Goal: Task Accomplishment & Management: Use online tool/utility

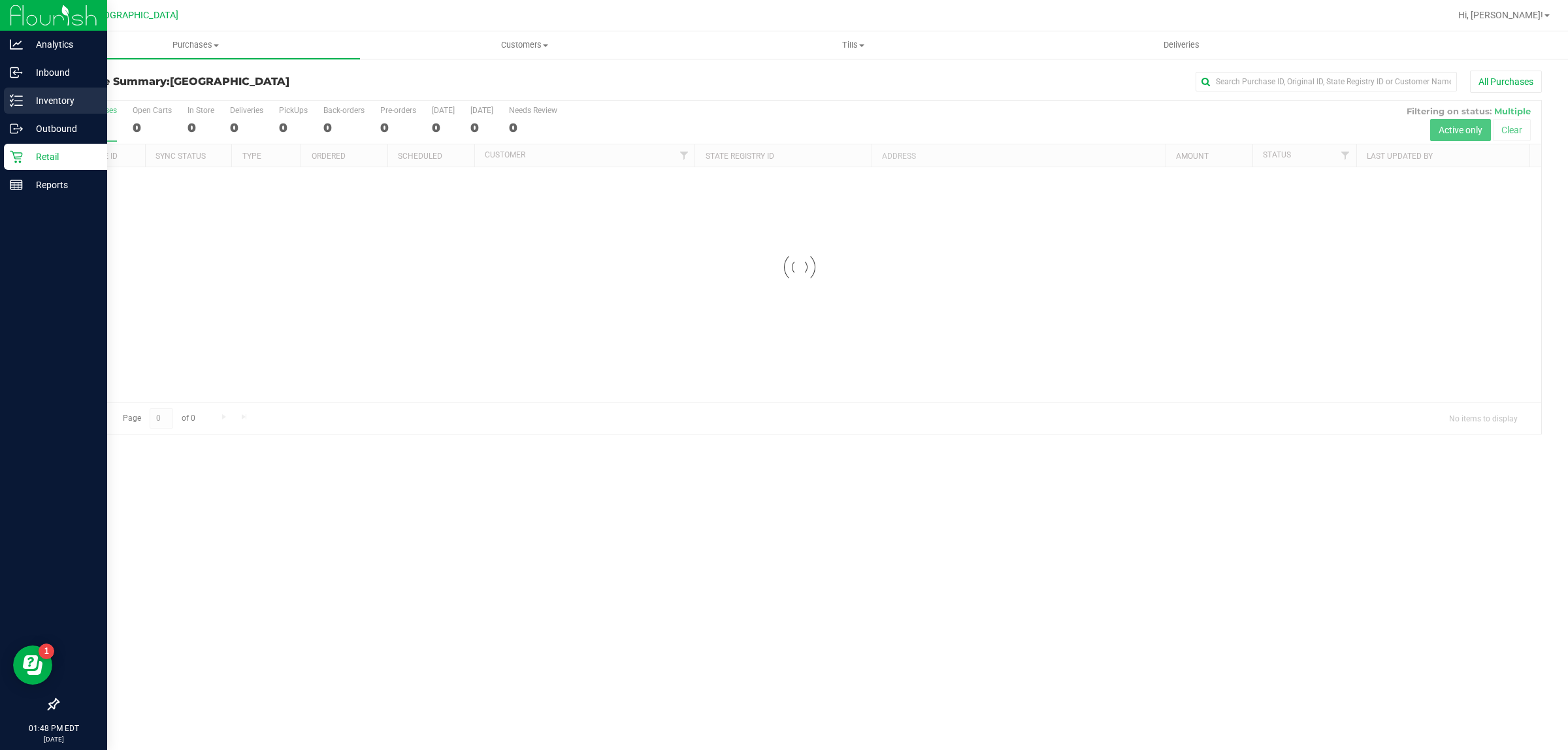
click at [76, 99] on p "Inventory" at bounding box center [62, 101] width 79 height 16
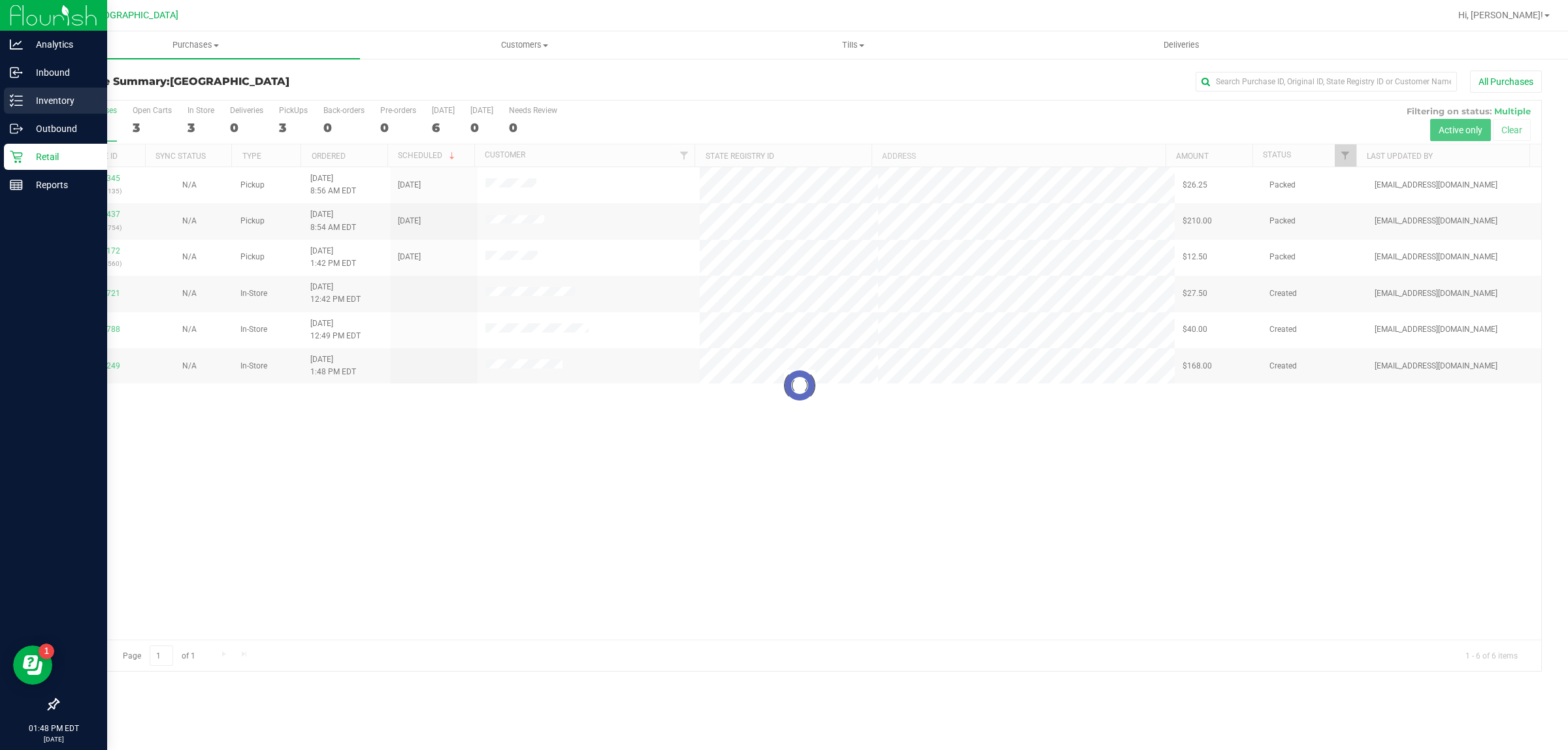
click at [73, 100] on p "Inventory" at bounding box center [62, 101] width 79 height 16
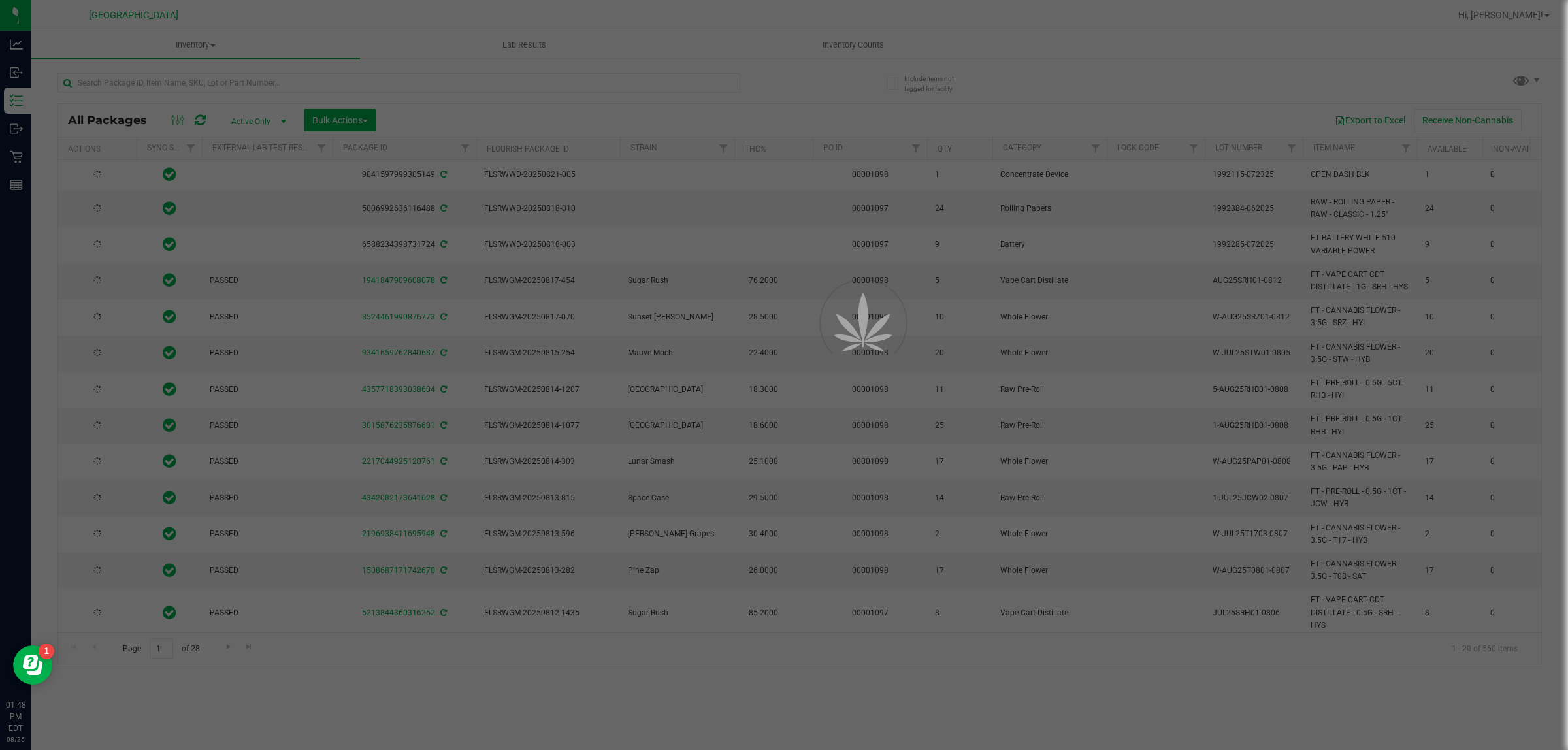
click at [239, 77] on div at bounding box center [784, 375] width 1568 height 750
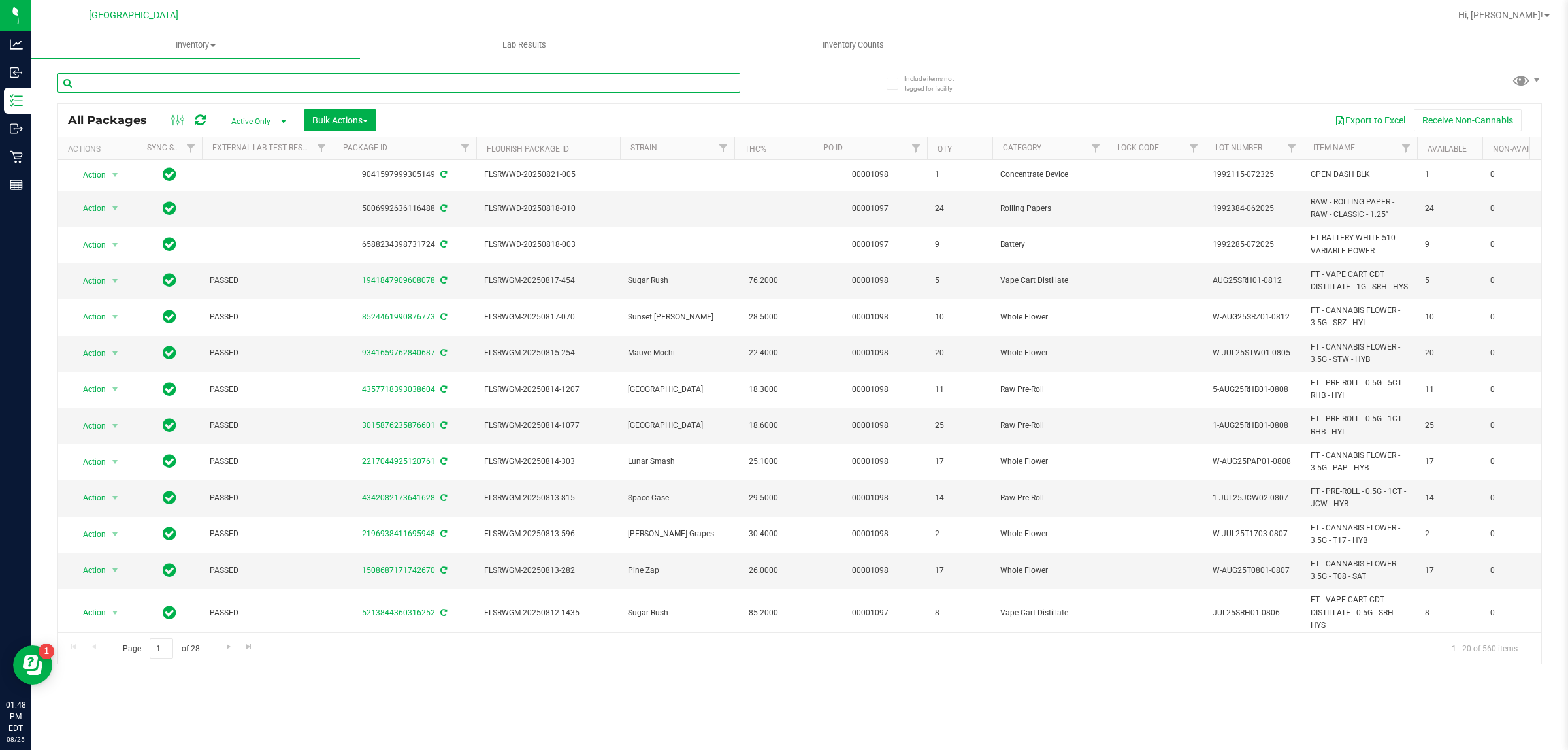
click at [239, 86] on input "text" at bounding box center [398, 82] width 683 height 19
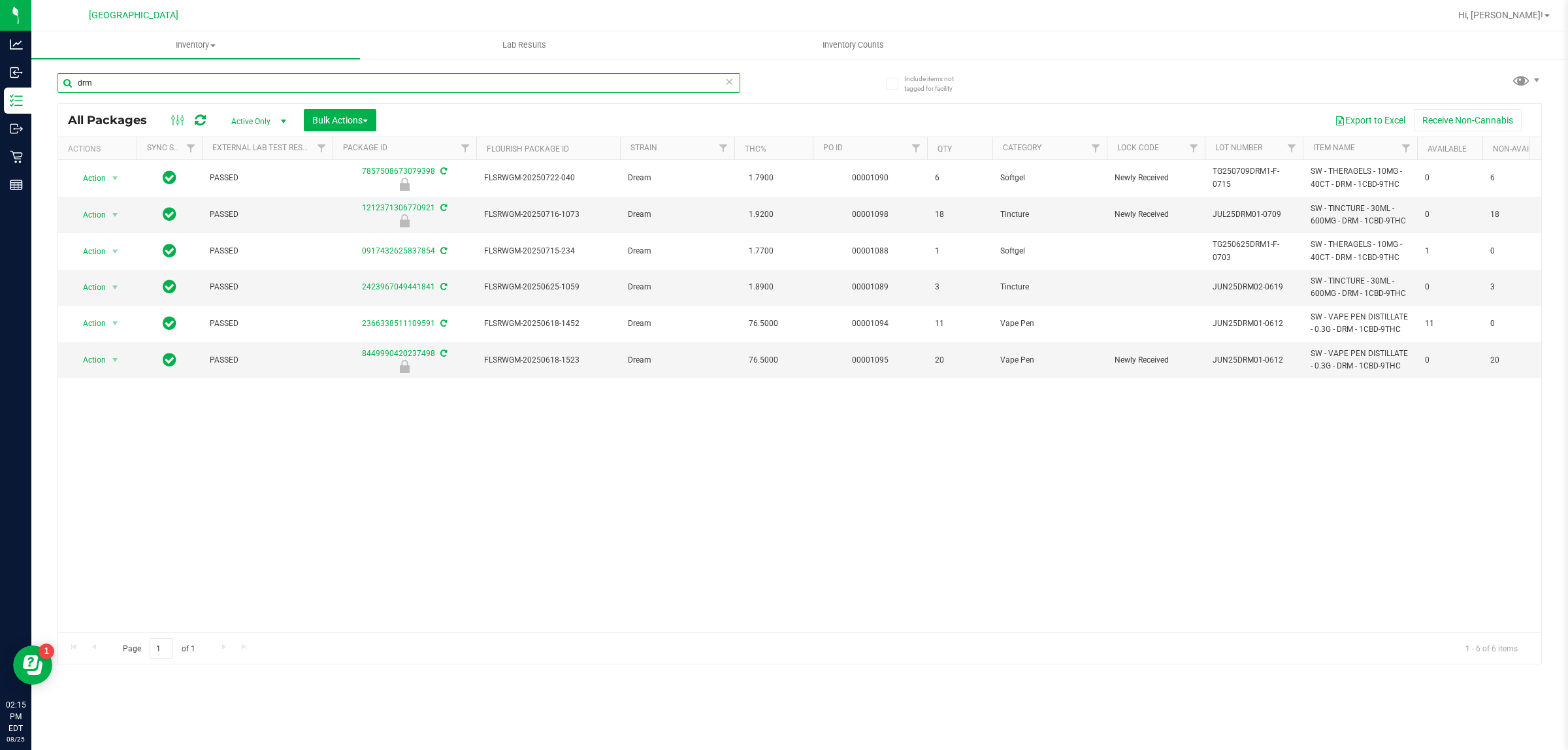
click at [376, 79] on input "drm" at bounding box center [398, 82] width 683 height 19
type input "d"
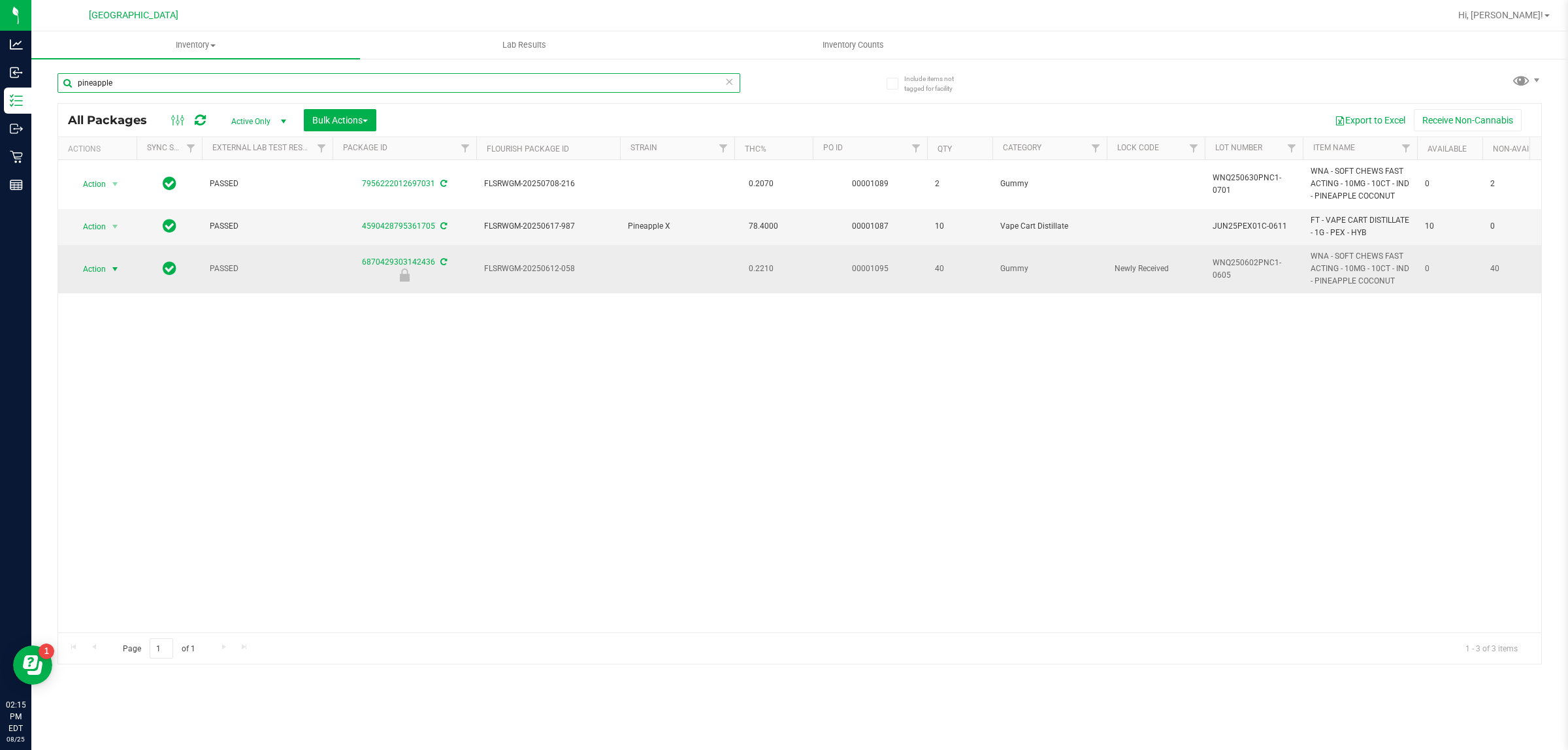
type input "pineapple"
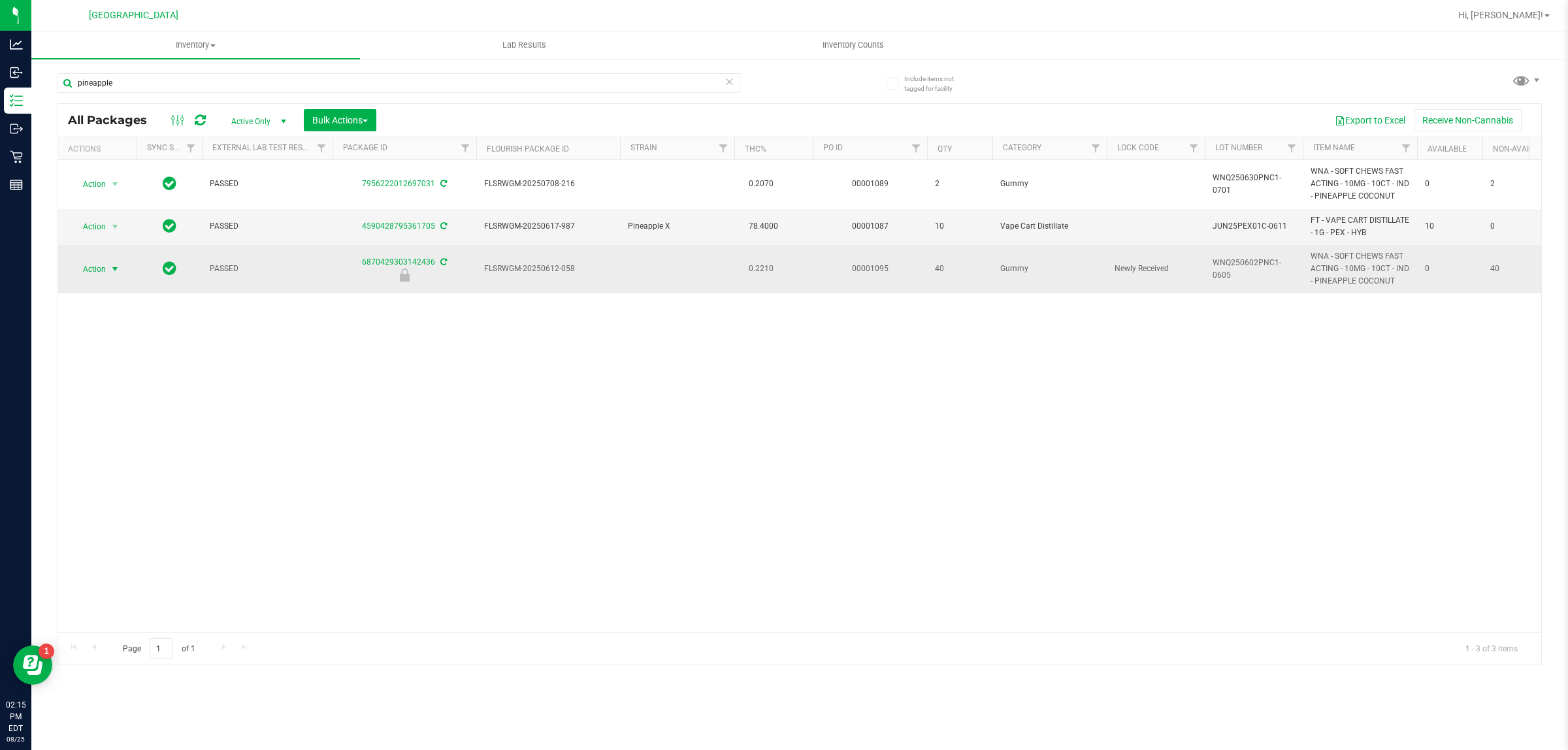
click at [114, 270] on span "select" at bounding box center [115, 269] width 11 height 11
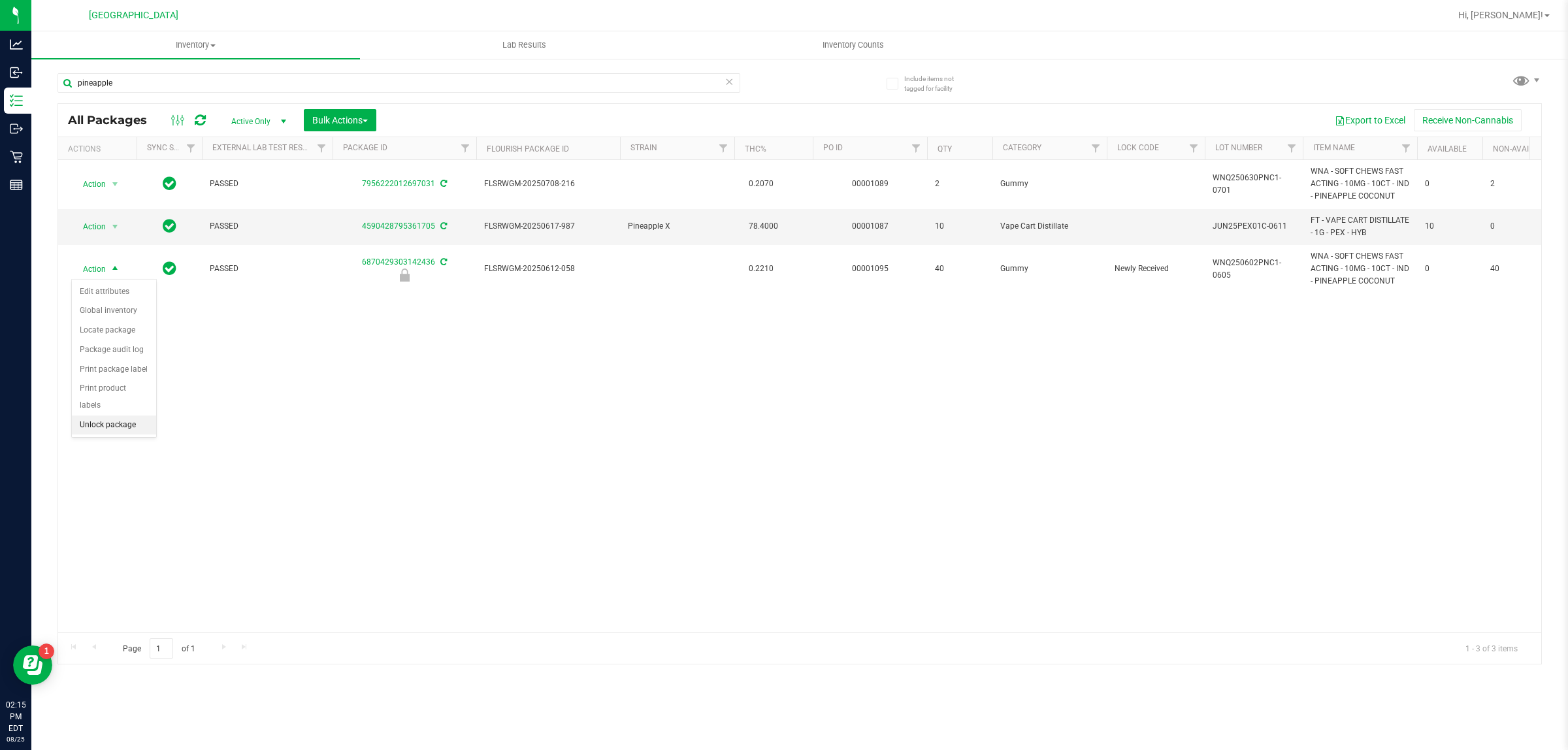
click at [128, 419] on li "Unlock package" at bounding box center [114, 425] width 84 height 19
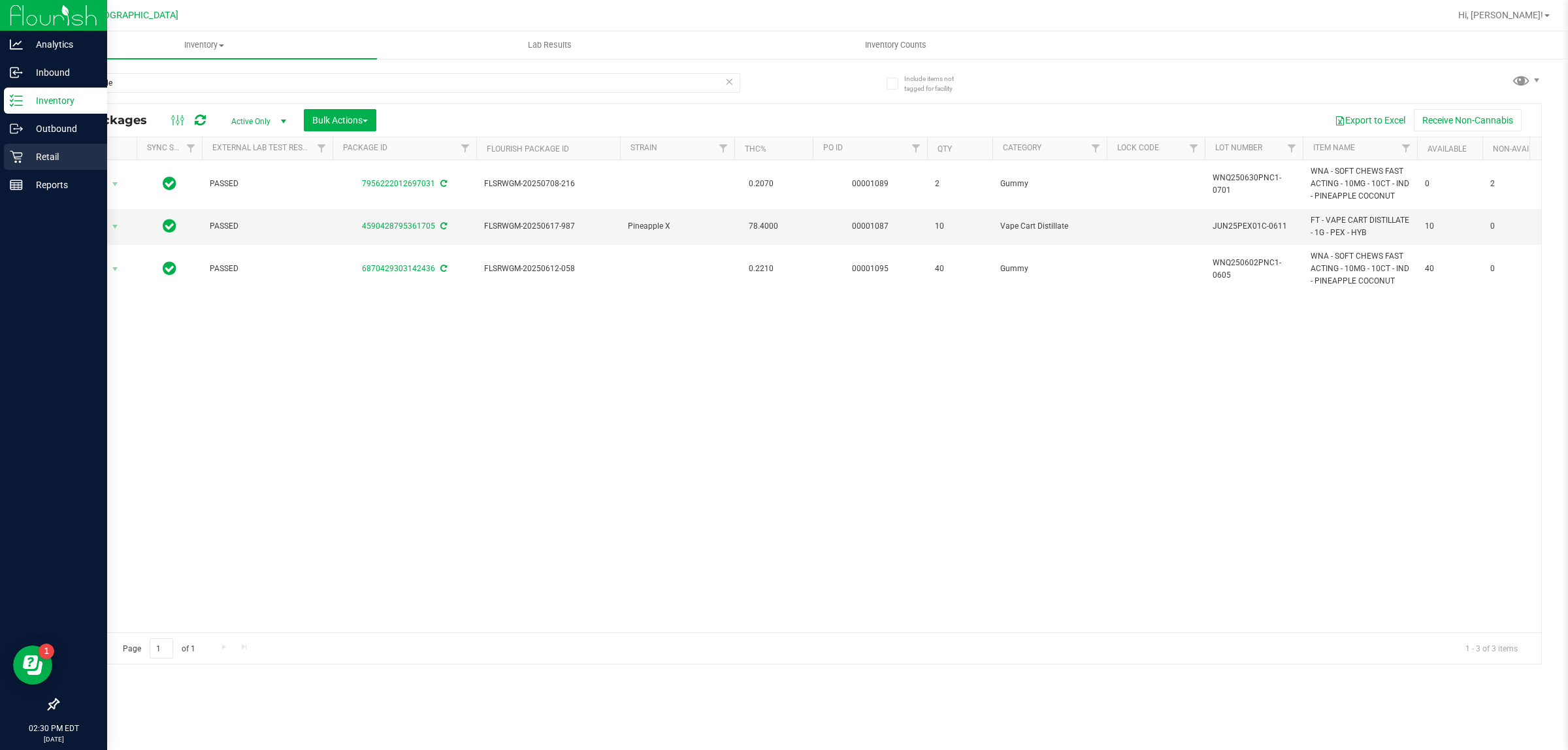
click at [59, 144] on div "Retail" at bounding box center [55, 157] width 103 height 26
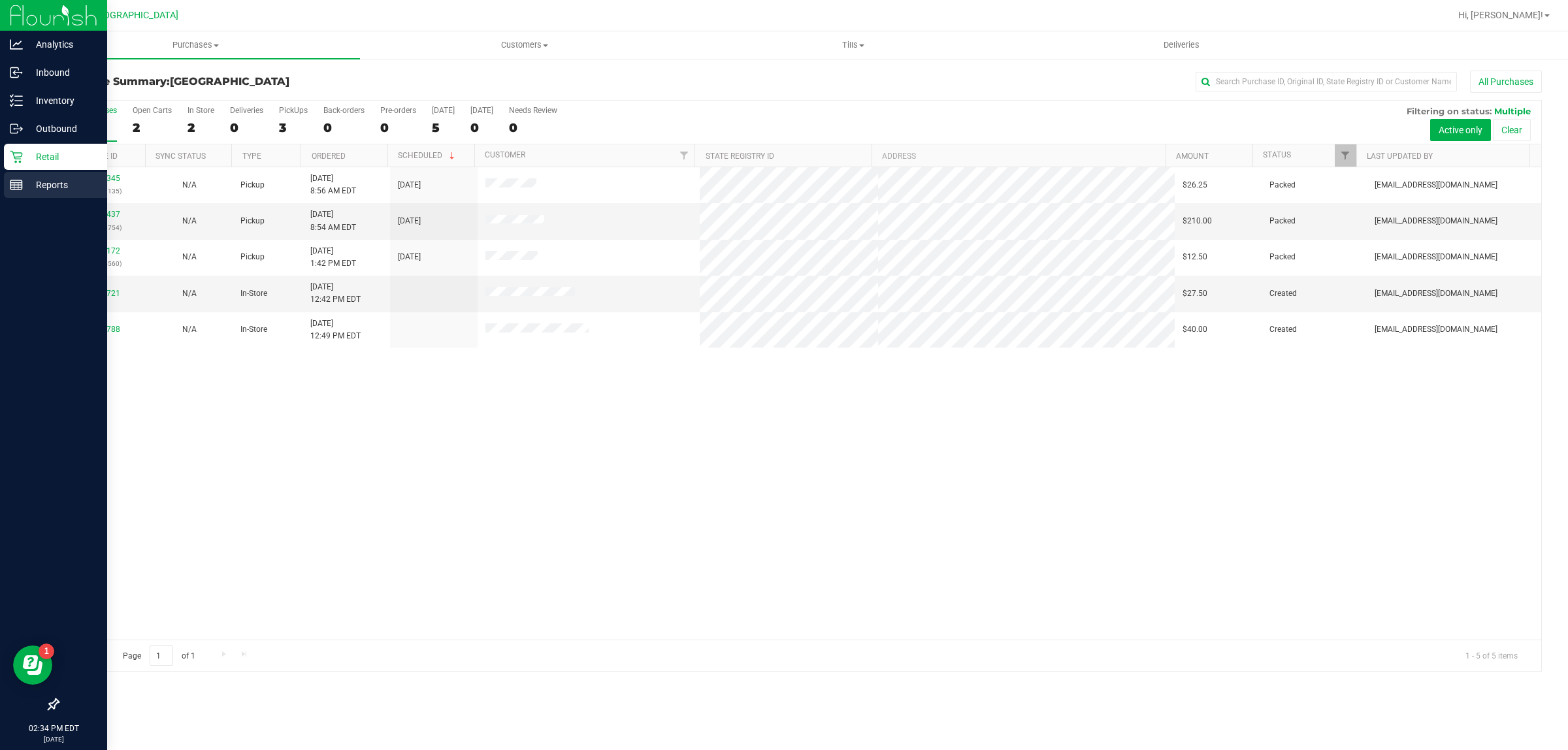
click at [11, 173] on div "Reports" at bounding box center [55, 184] width 103 height 26
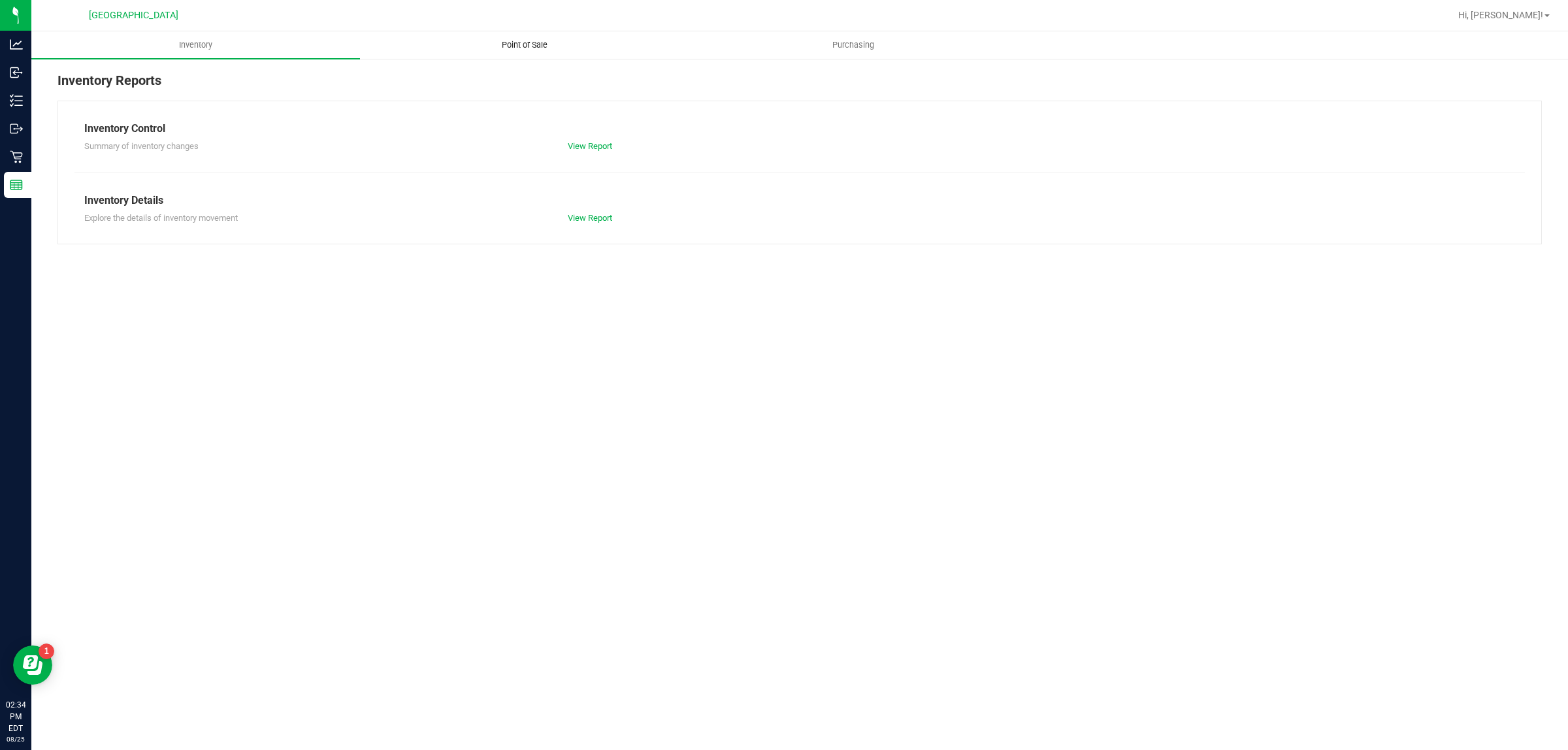
click at [543, 52] on uib-tab-heading "Point of Sale" at bounding box center [524, 45] width 327 height 26
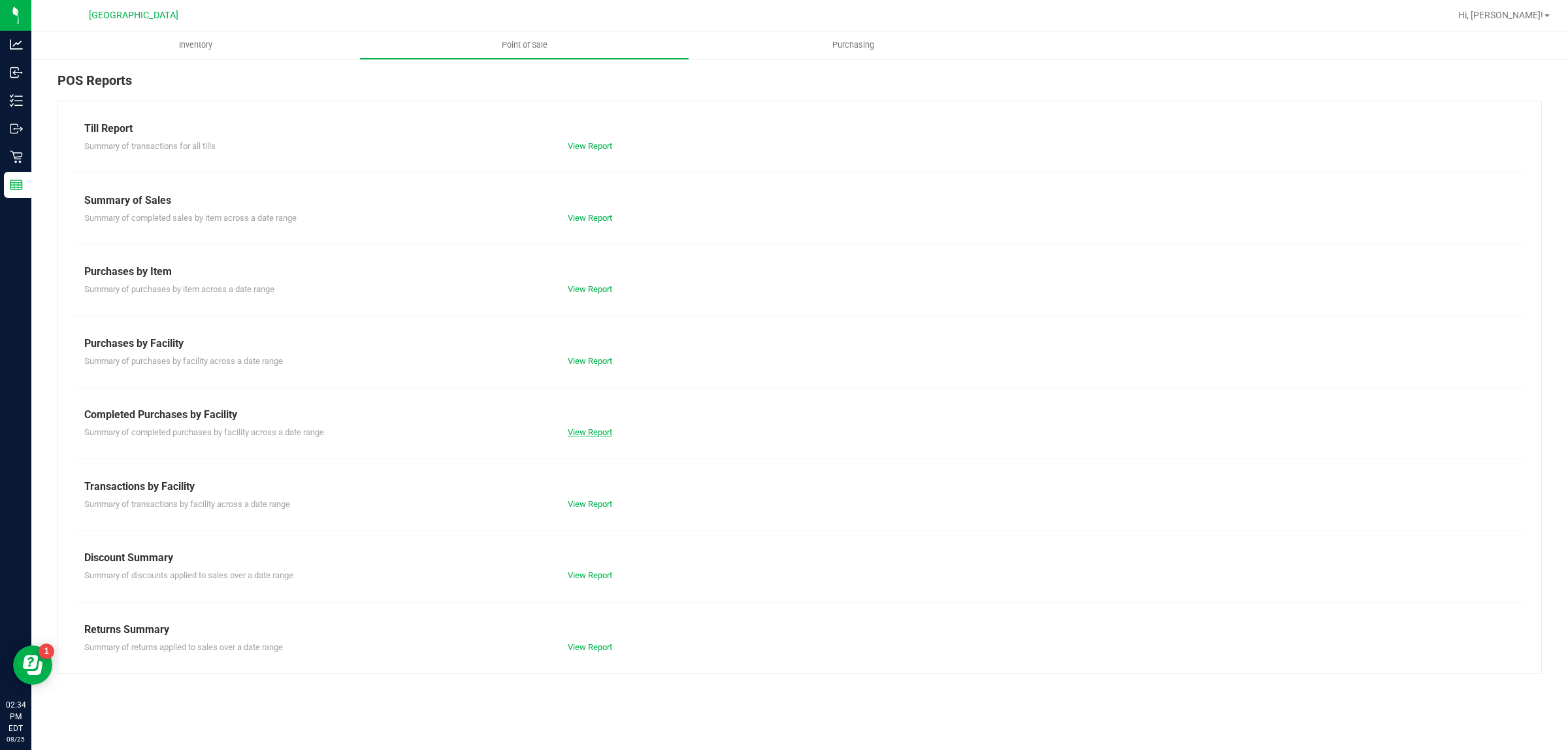
click at [606, 435] on link "View Report" at bounding box center [590, 433] width 44 height 10
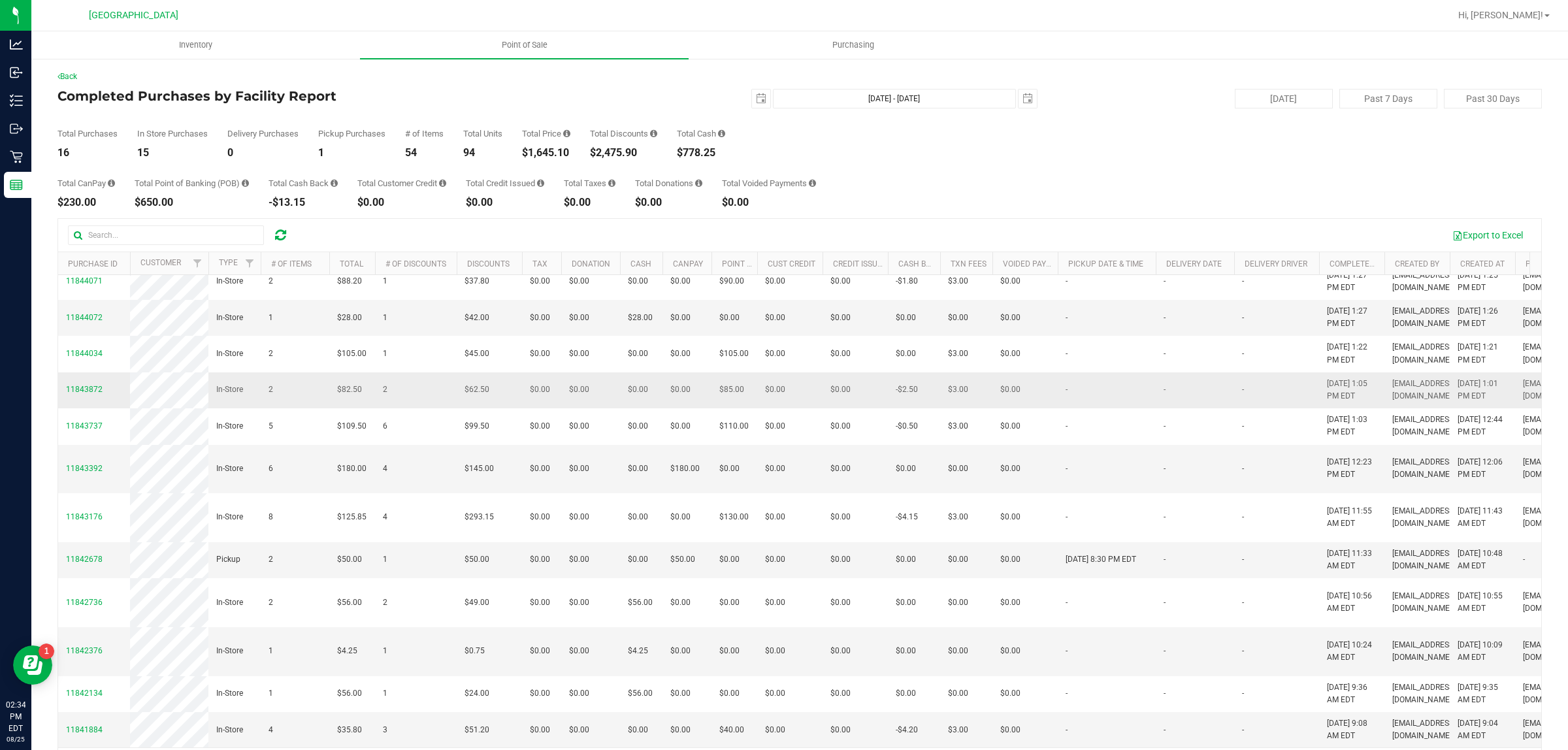
scroll to position [226, 0]
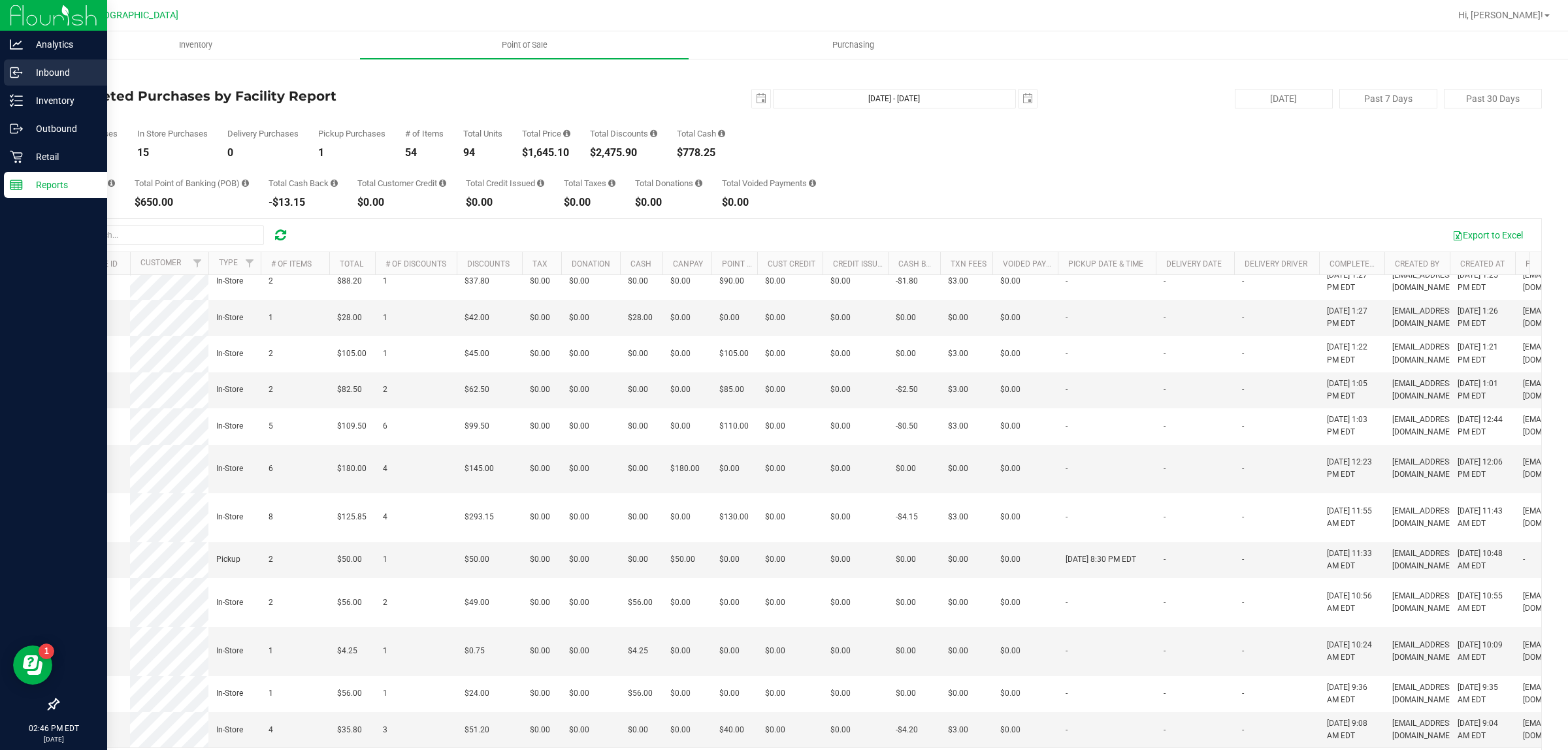
click at [52, 69] on p "Inbound" at bounding box center [62, 72] width 79 height 16
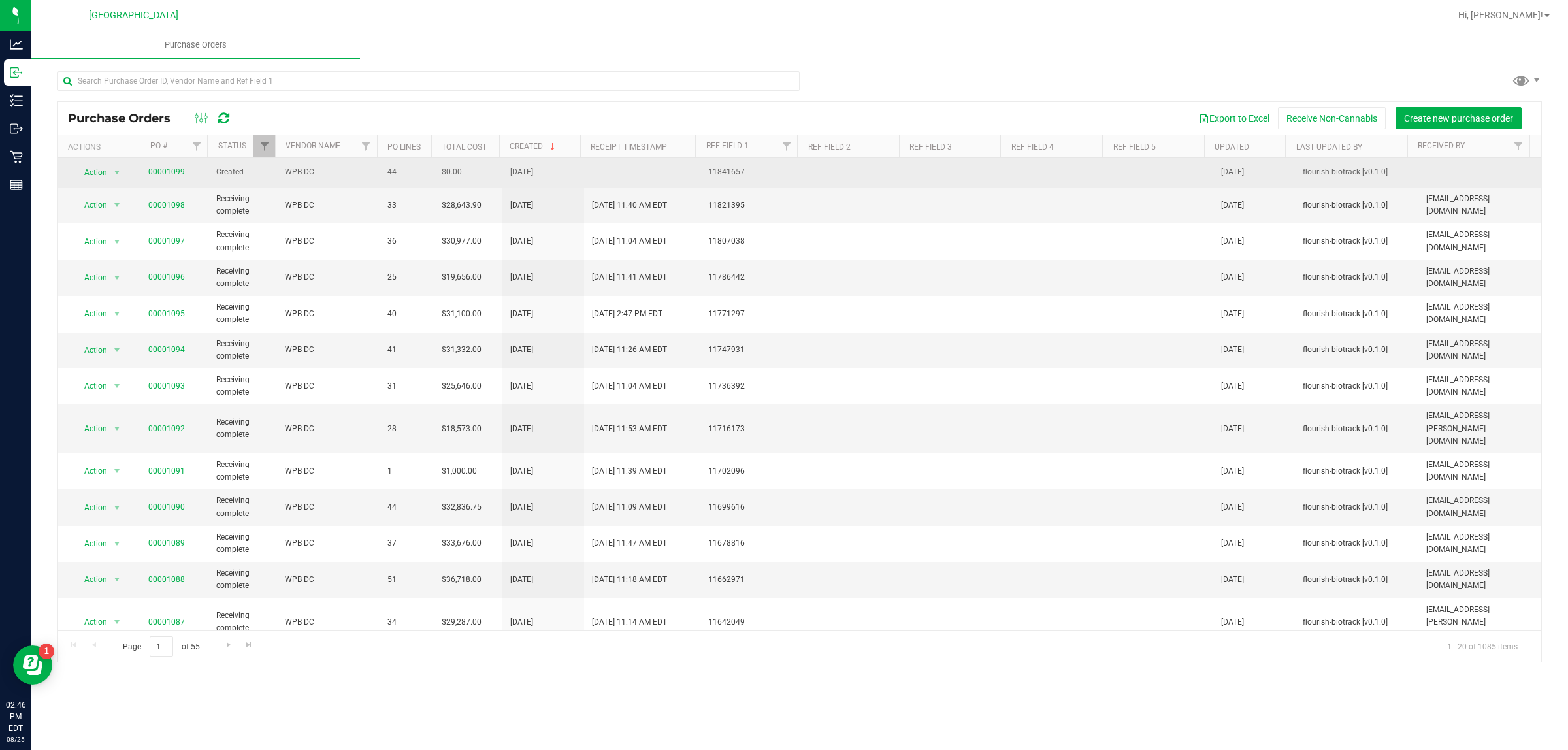
click at [159, 172] on link "00001099" at bounding box center [166, 172] width 36 height 9
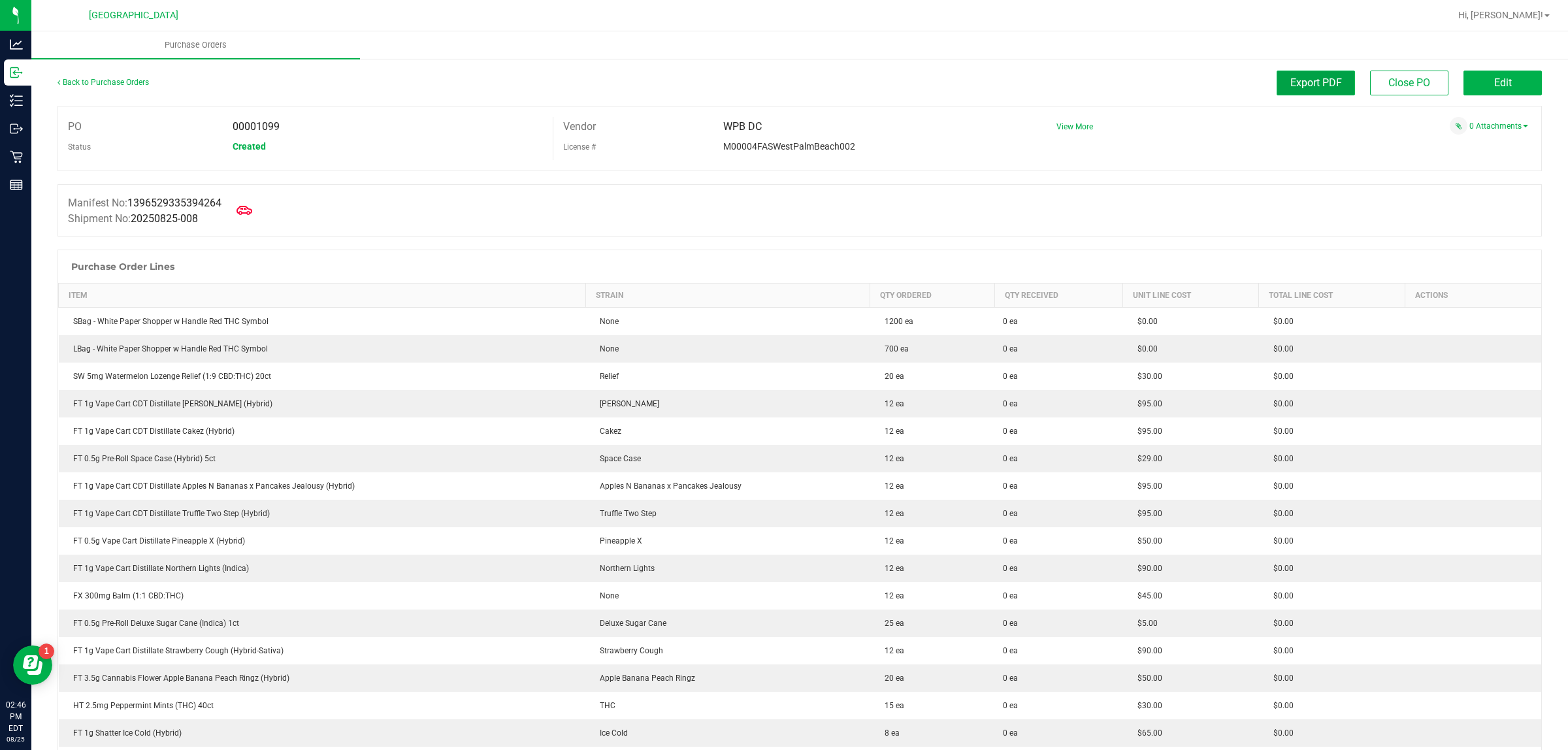
click at [1322, 85] on span "Export PDF" at bounding box center [1316, 82] width 51 height 12
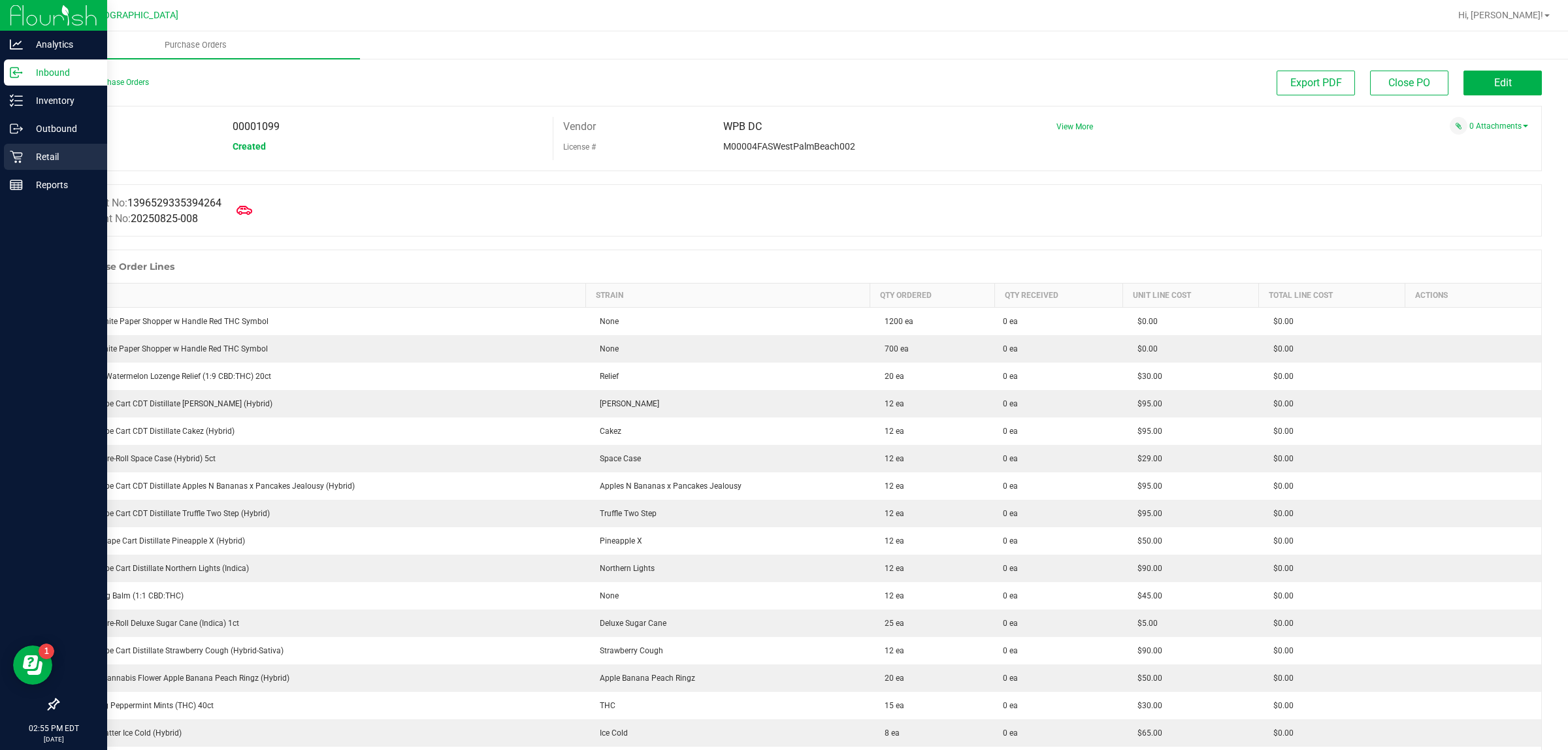
click at [30, 167] on div "Retail" at bounding box center [55, 157] width 103 height 26
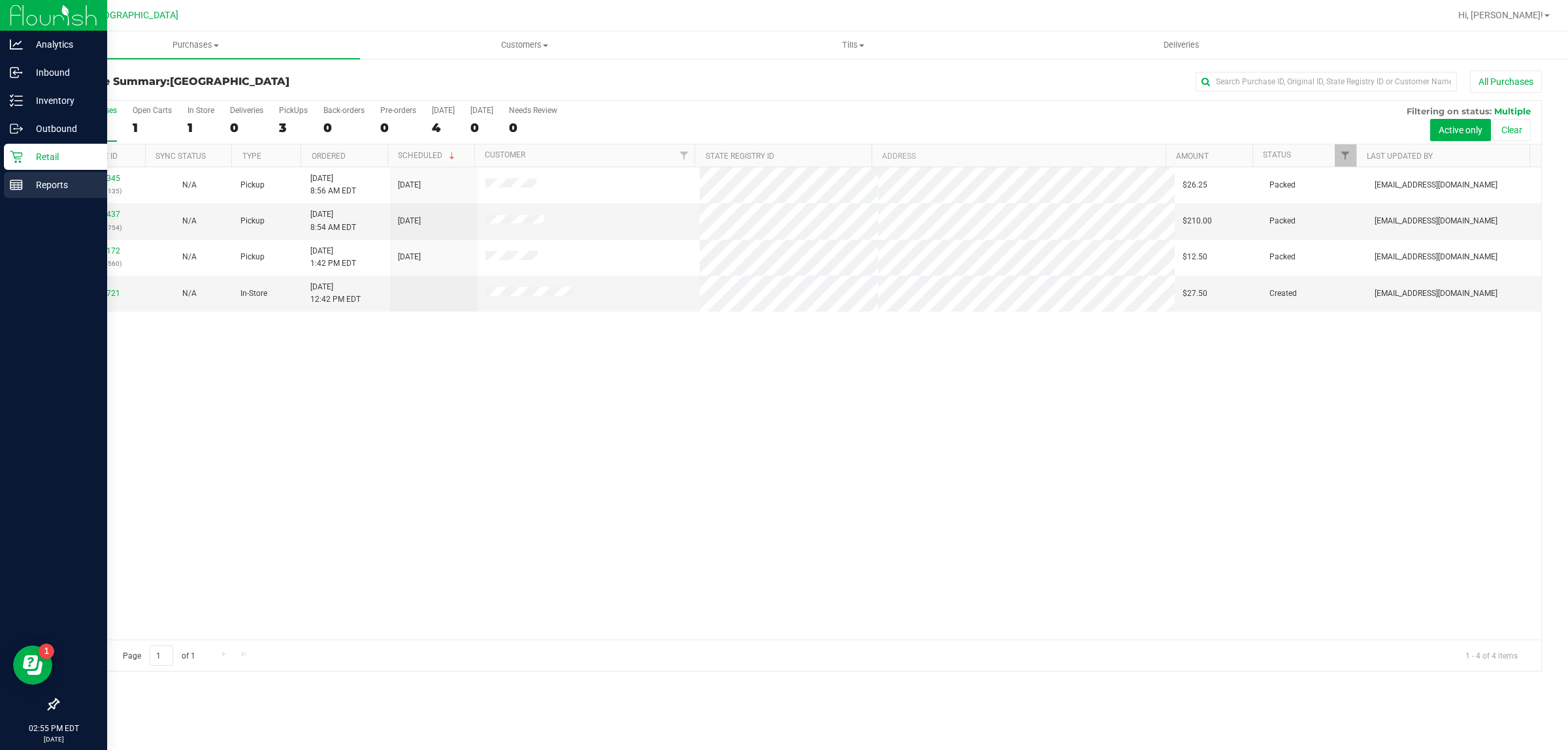
click at [76, 181] on p "Reports" at bounding box center [62, 185] width 79 height 16
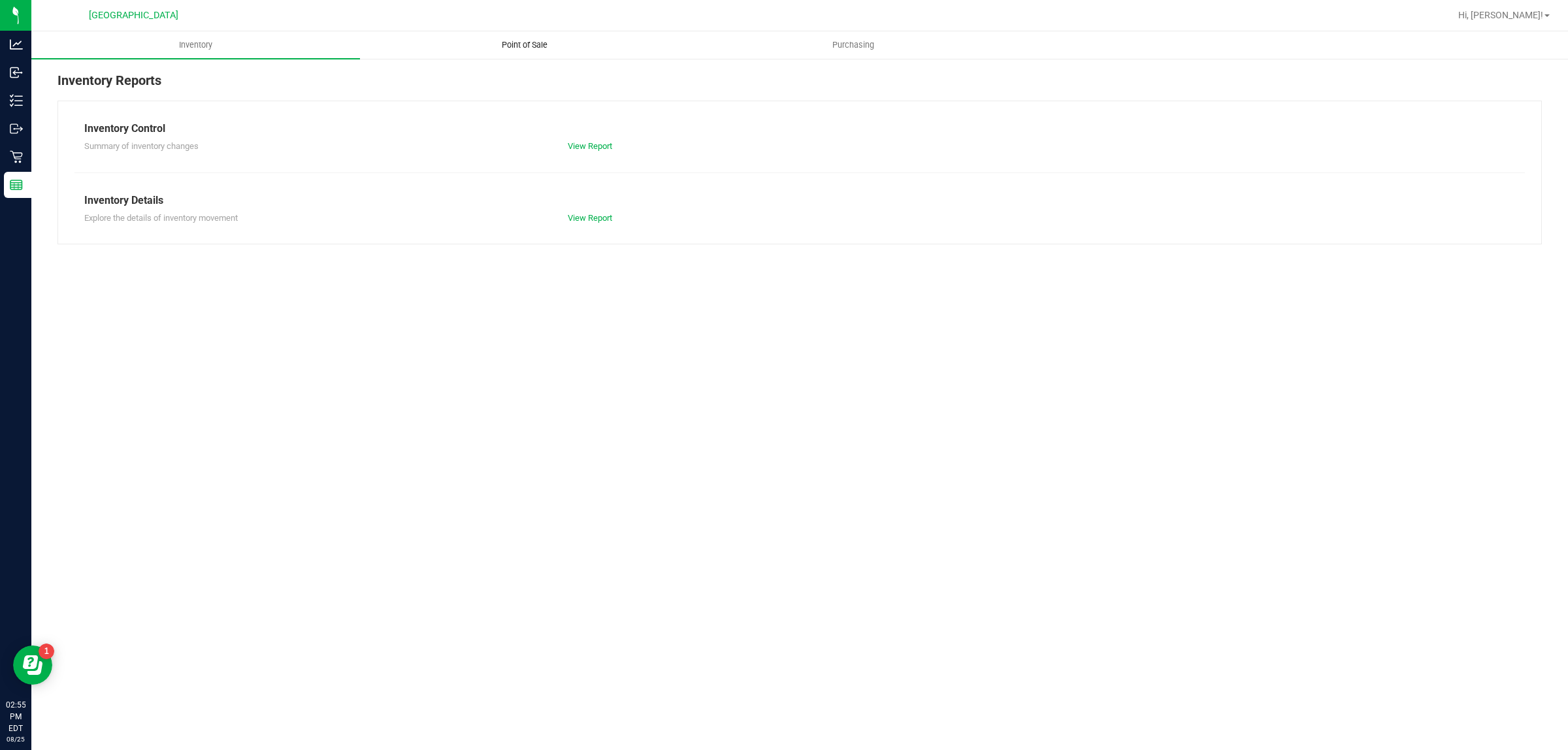
click at [552, 48] on span "Point of Sale" at bounding box center [524, 45] width 81 height 11
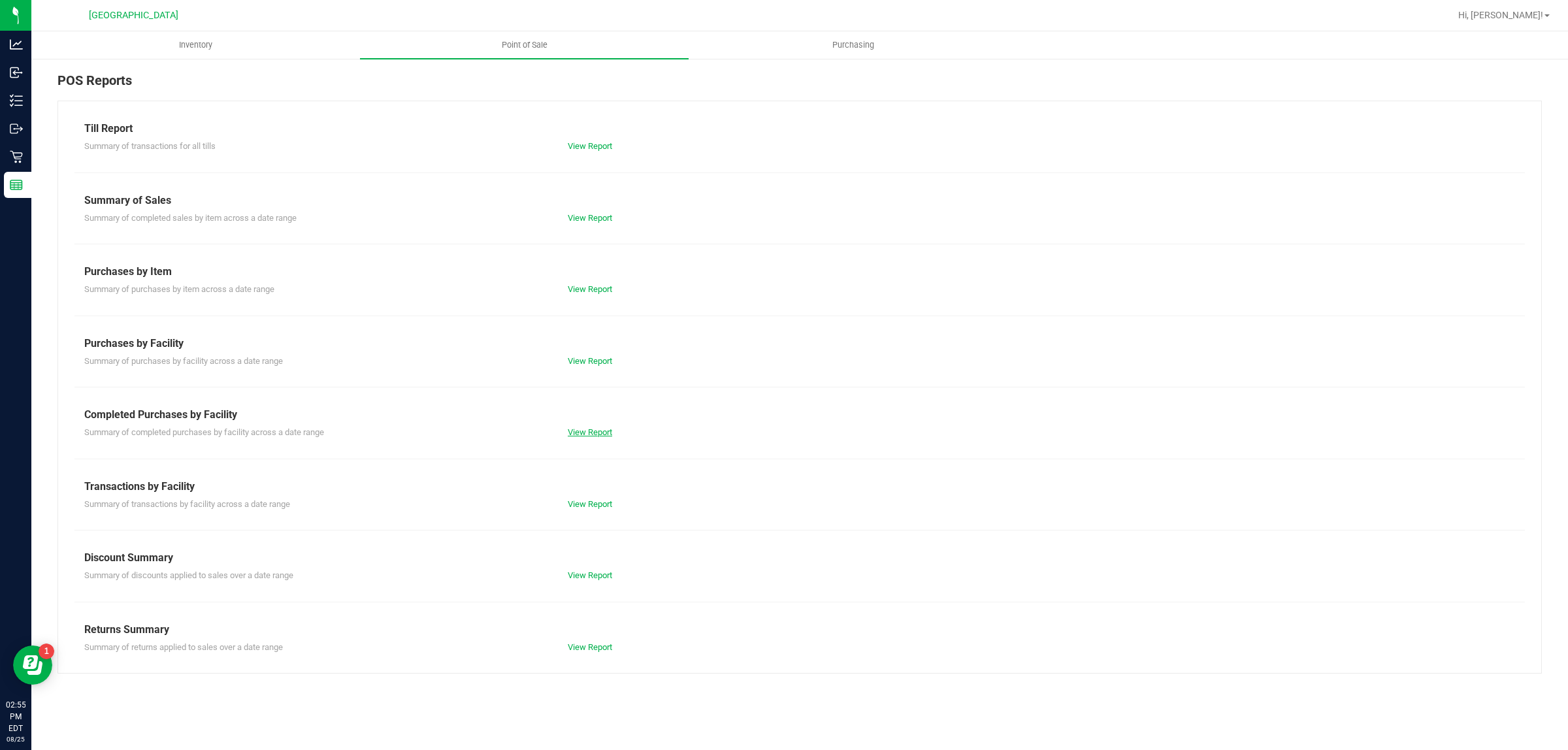
click at [612, 436] on link "View Report" at bounding box center [590, 433] width 44 height 10
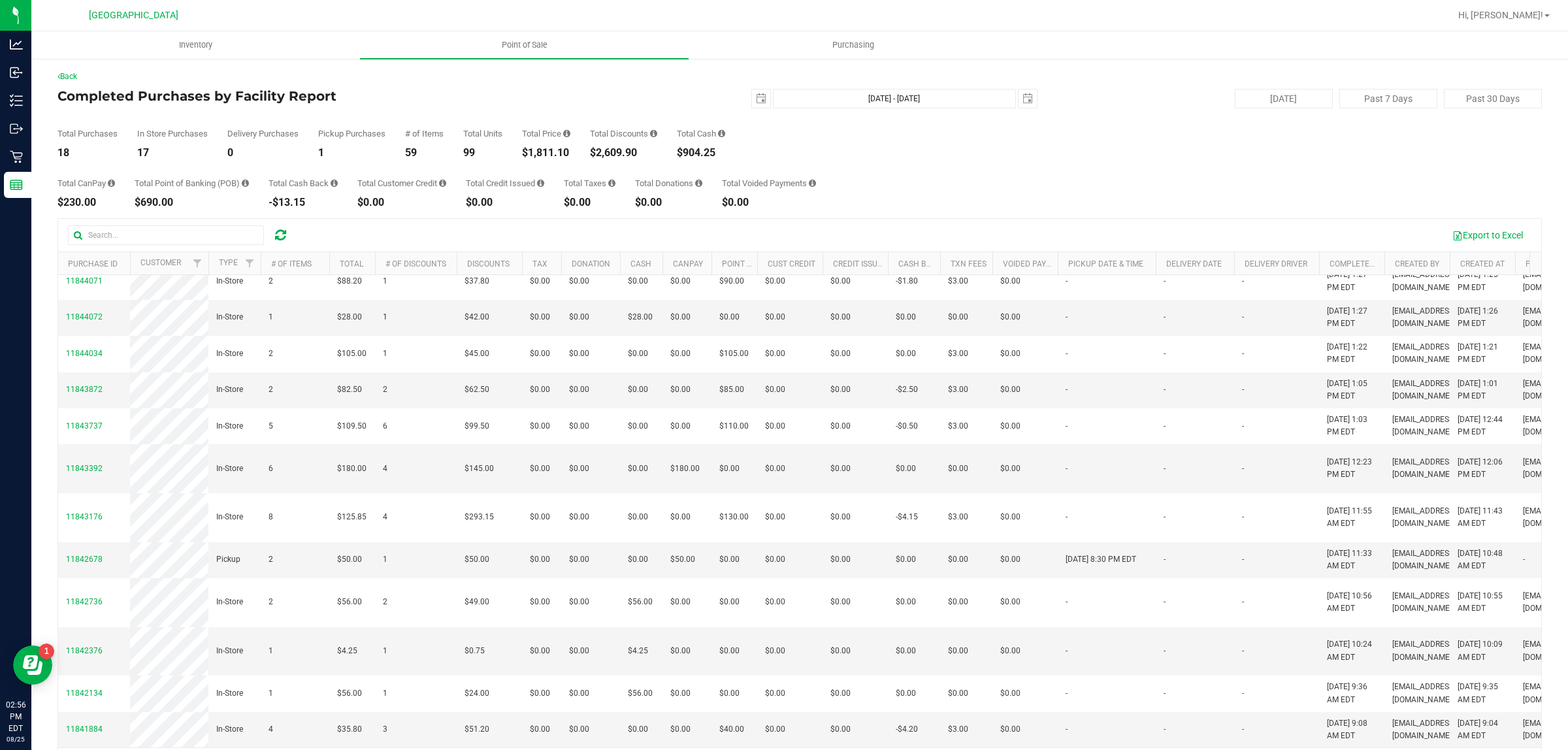
scroll to position [348, 0]
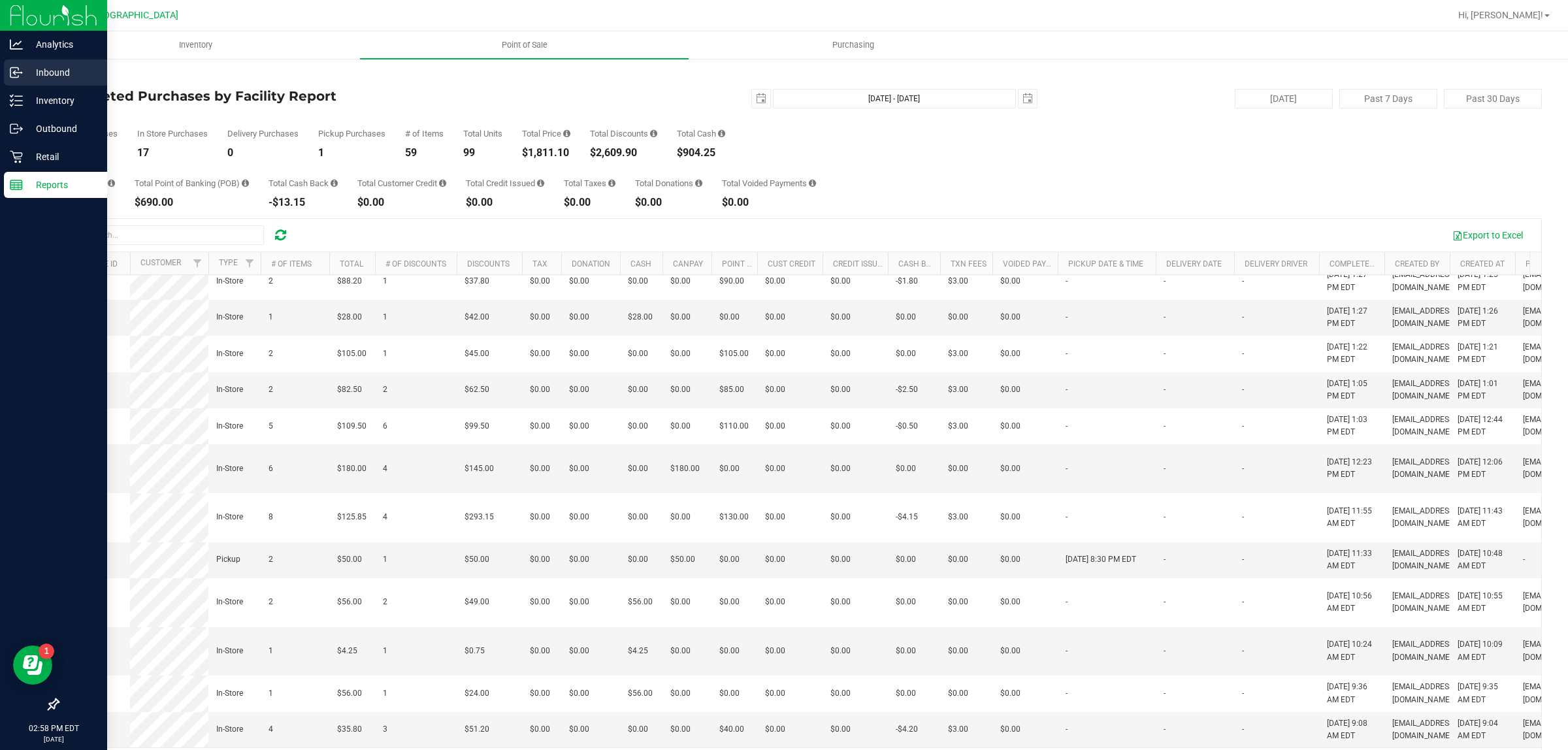
click at [14, 72] on line at bounding box center [16, 72] width 8 height 0
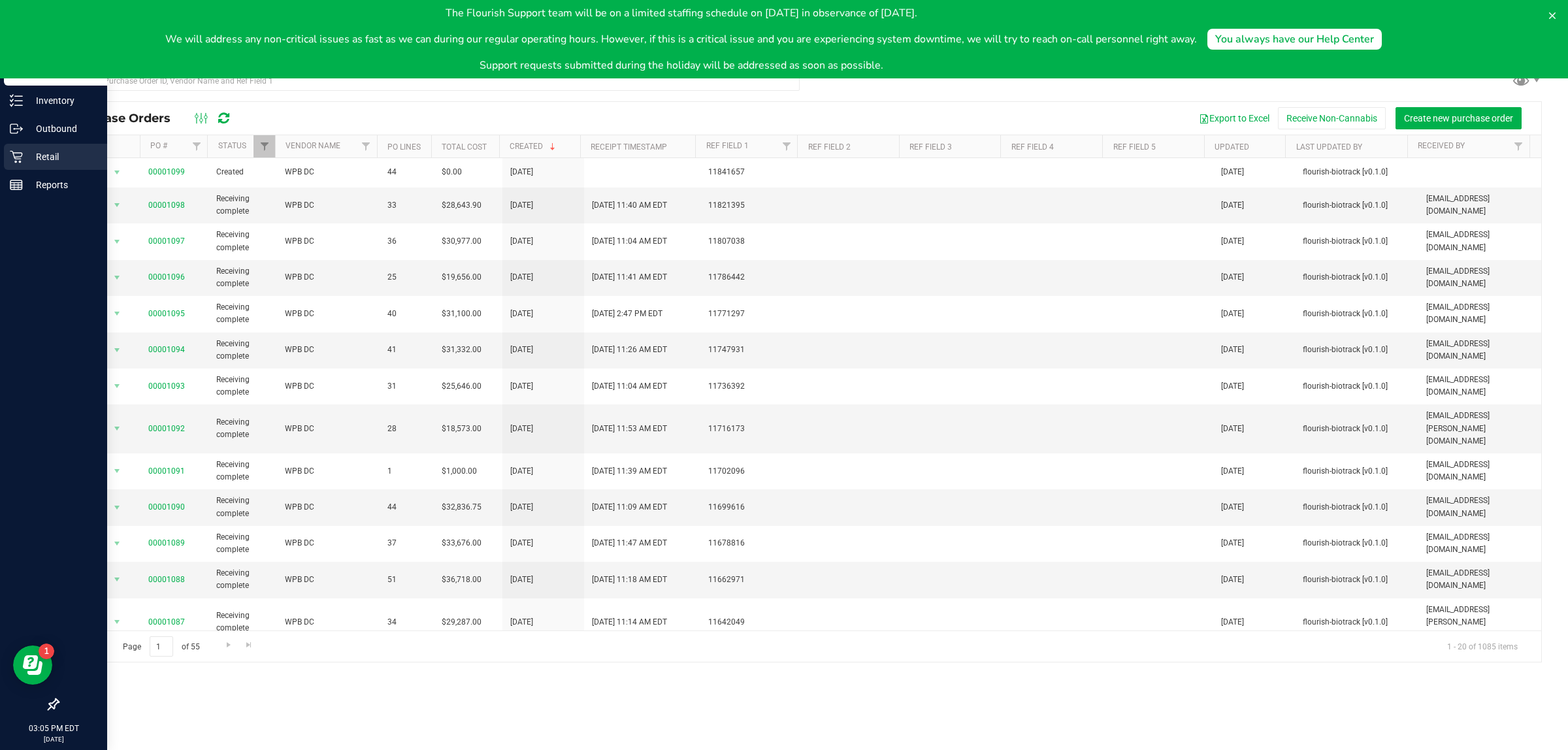
click at [11, 161] on icon at bounding box center [16, 157] width 13 height 13
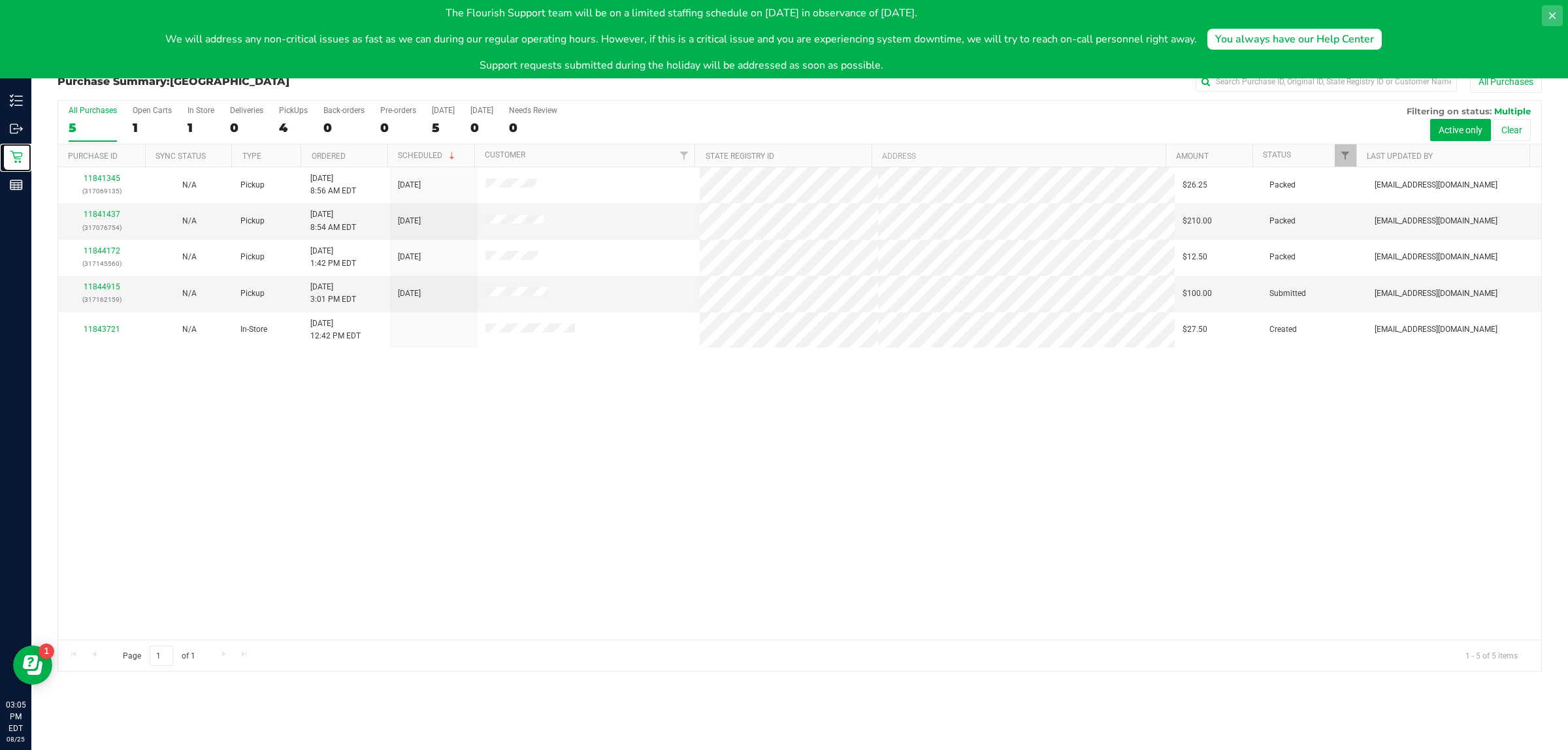
click at [1552, 15] on icon at bounding box center [1552, 15] width 6 height 6
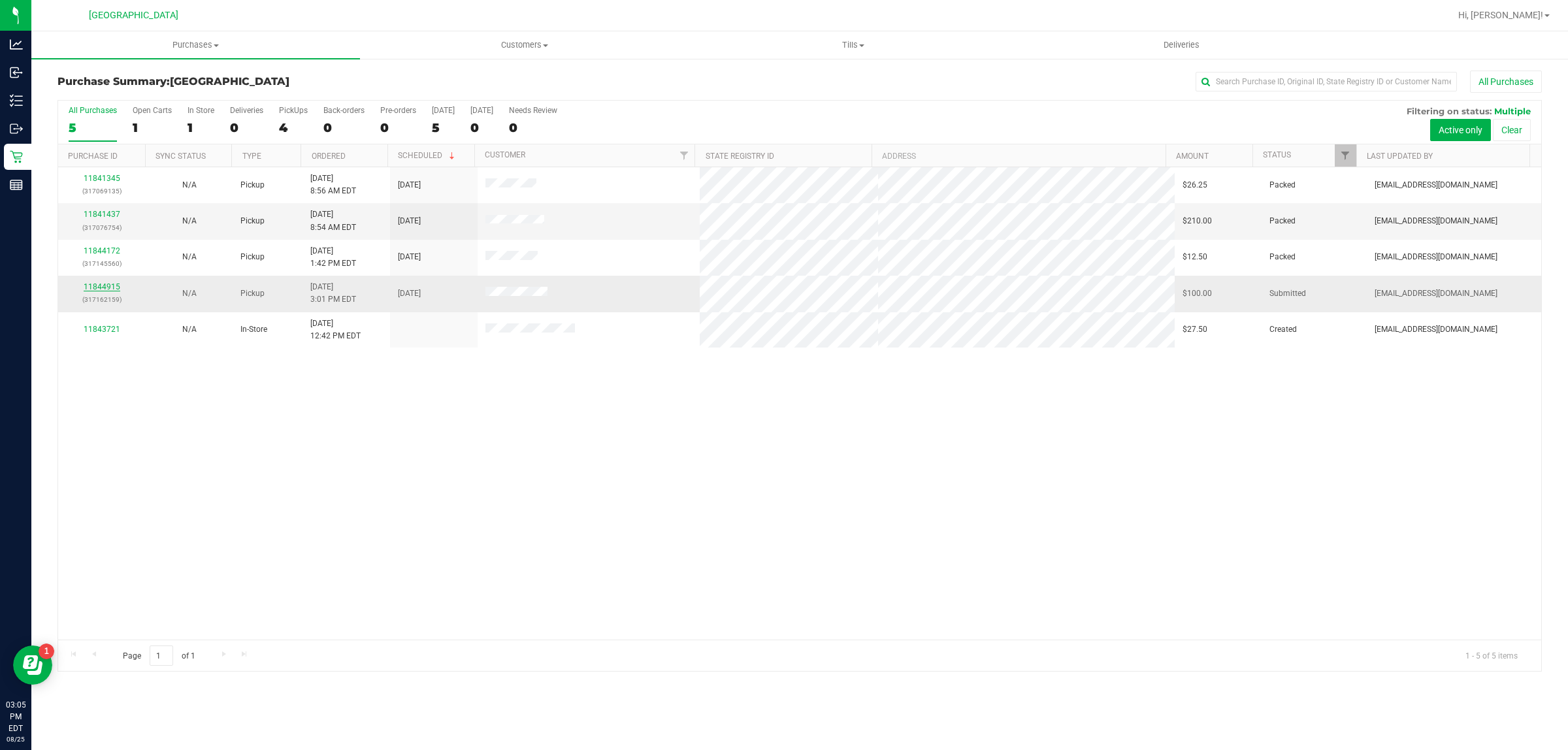
click at [93, 292] on link "11844915" at bounding box center [102, 287] width 36 height 9
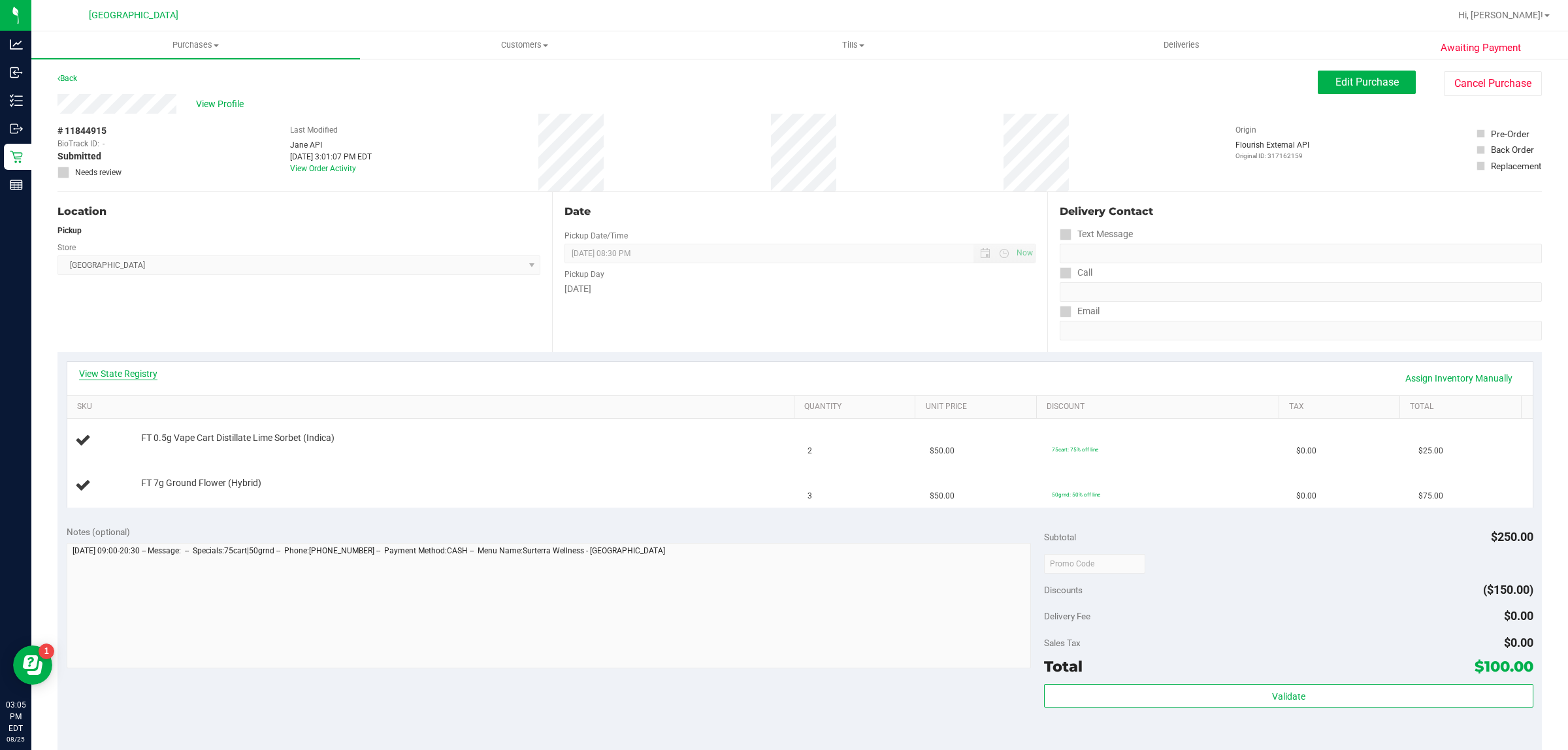
click at [137, 372] on link "View State Registry" at bounding box center [119, 374] width 79 height 13
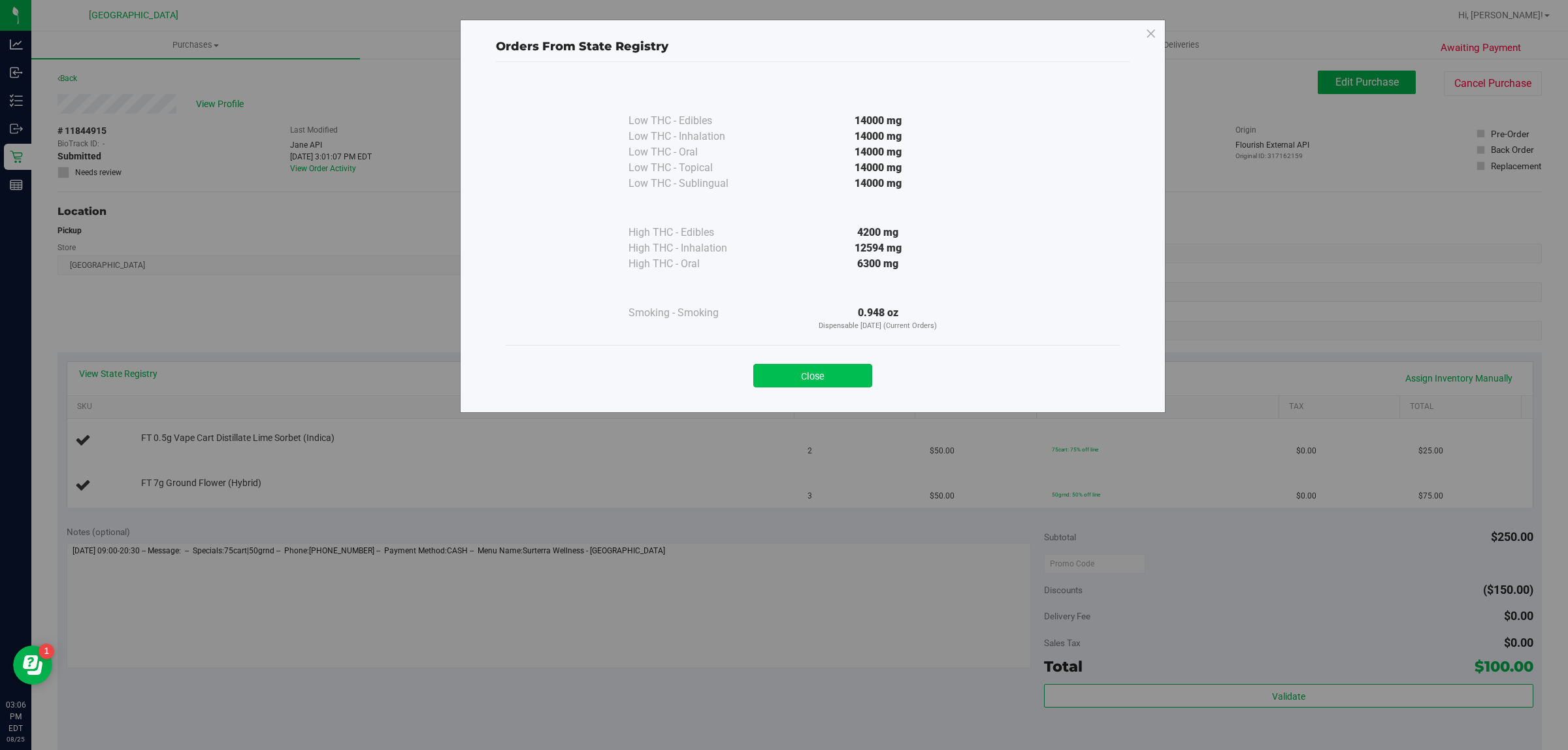
click at [824, 380] on button "Close" at bounding box center [813, 375] width 119 height 24
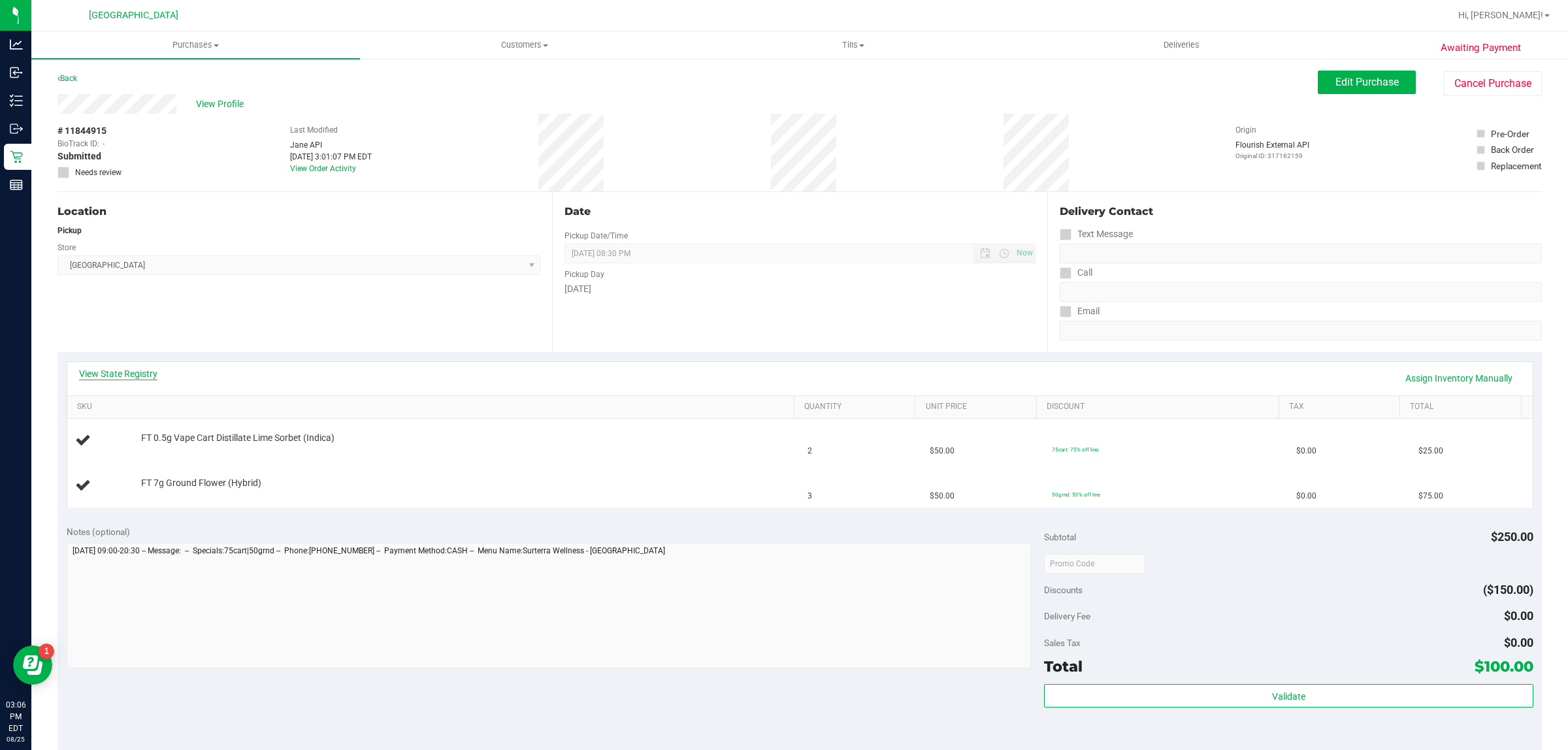
click at [145, 373] on link "View State Registry" at bounding box center [119, 374] width 79 height 13
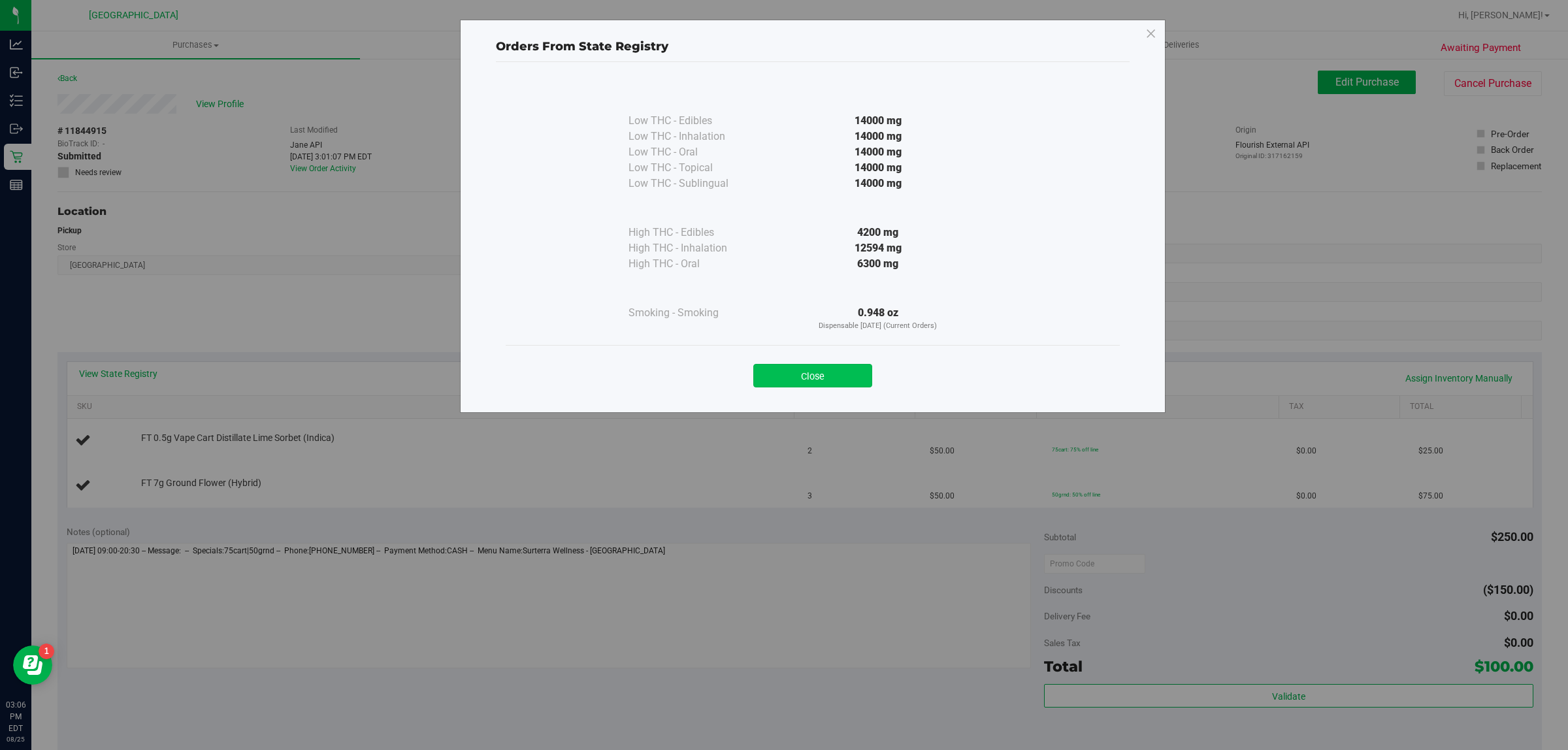
click at [827, 367] on button "Close" at bounding box center [813, 375] width 119 height 24
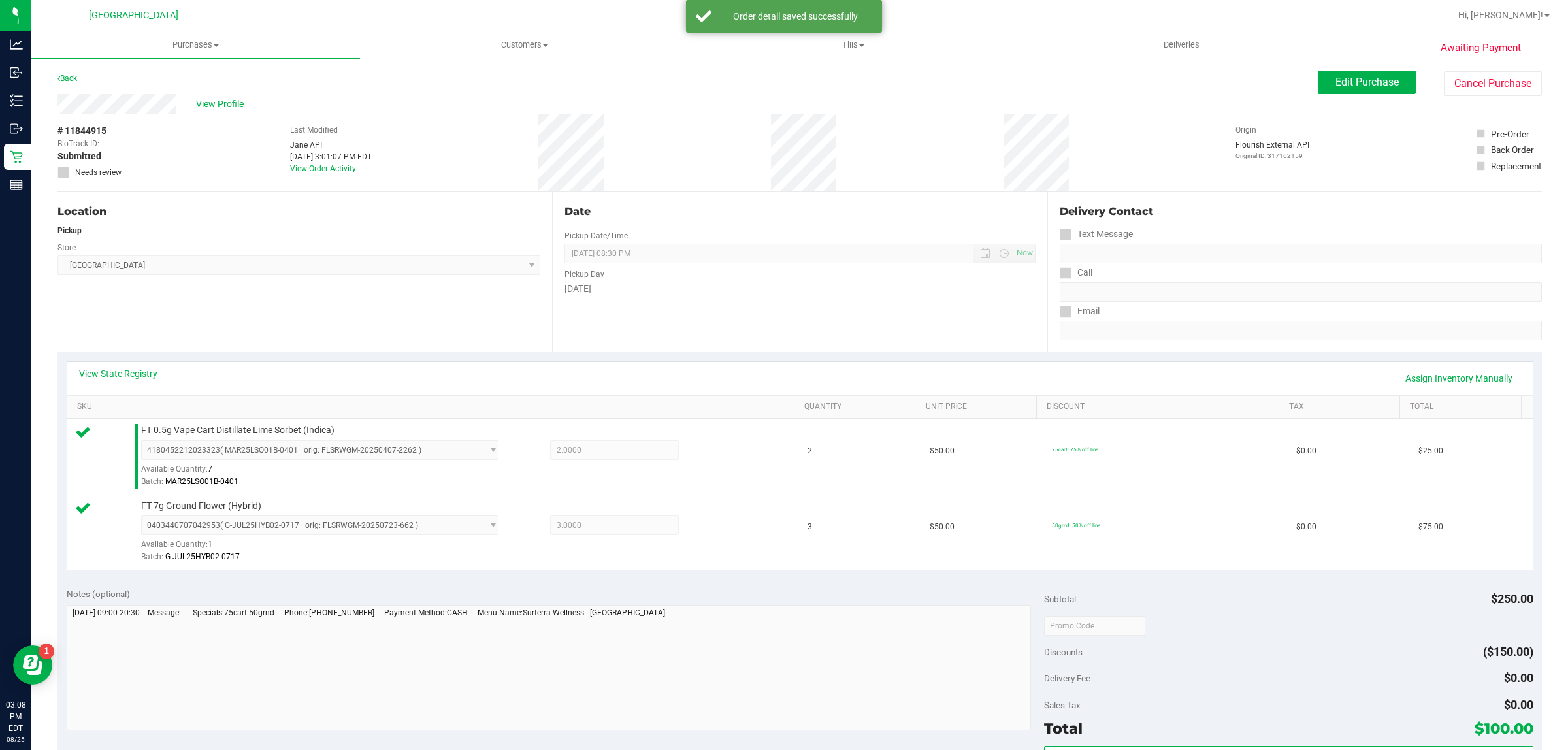
scroll to position [155, 0]
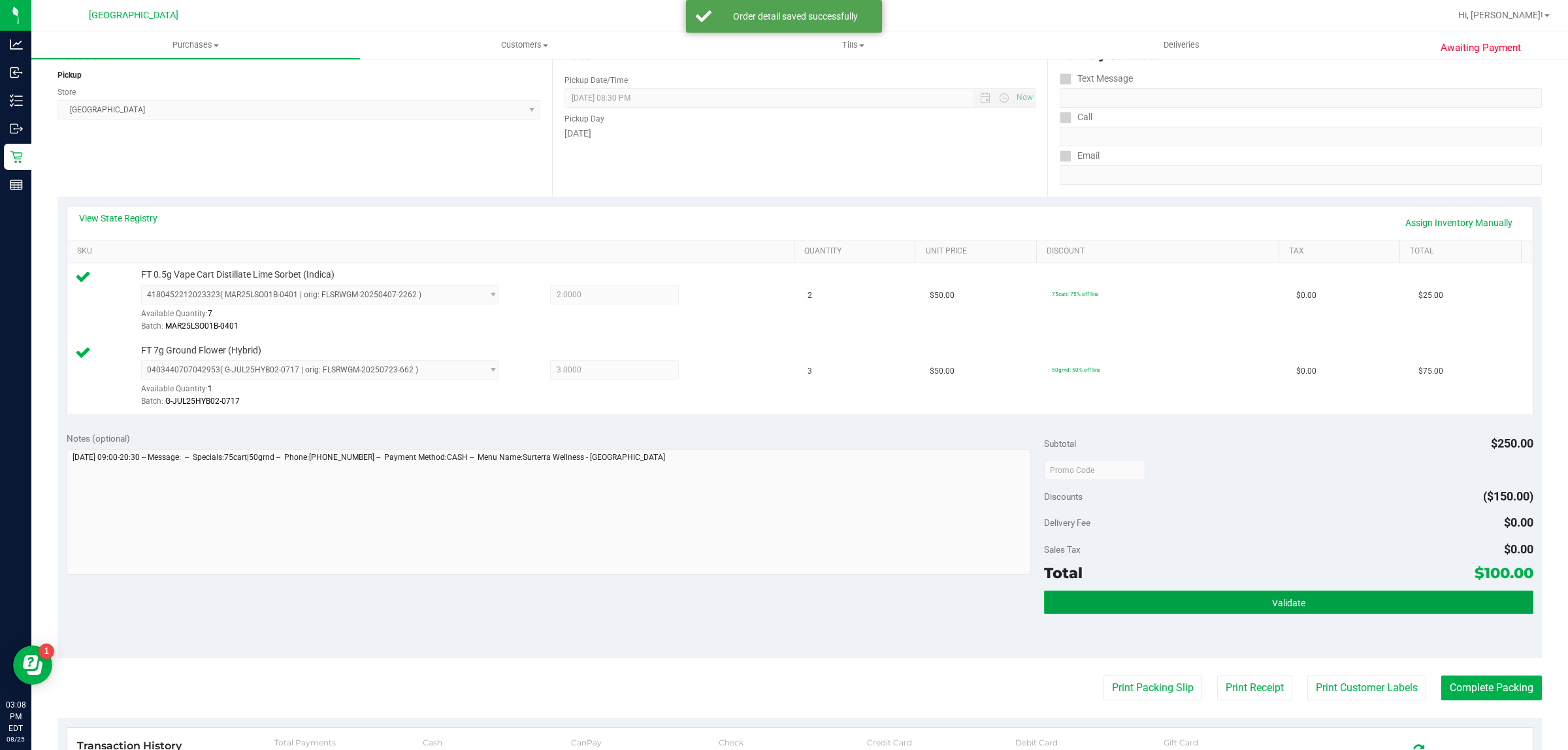
click at [1409, 598] on button "Validate" at bounding box center [1288, 602] width 489 height 24
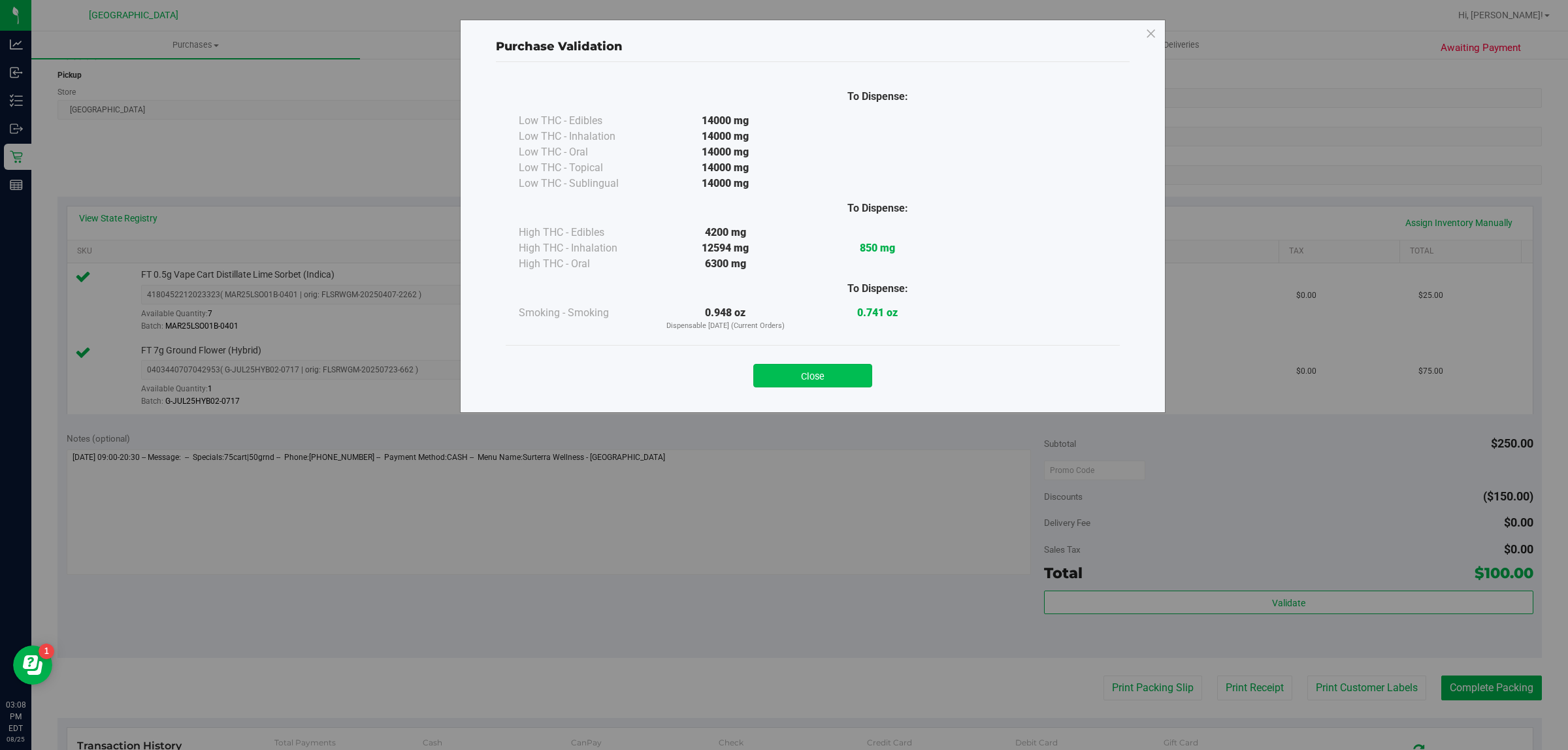
click at [856, 381] on button "Close" at bounding box center [813, 375] width 119 height 24
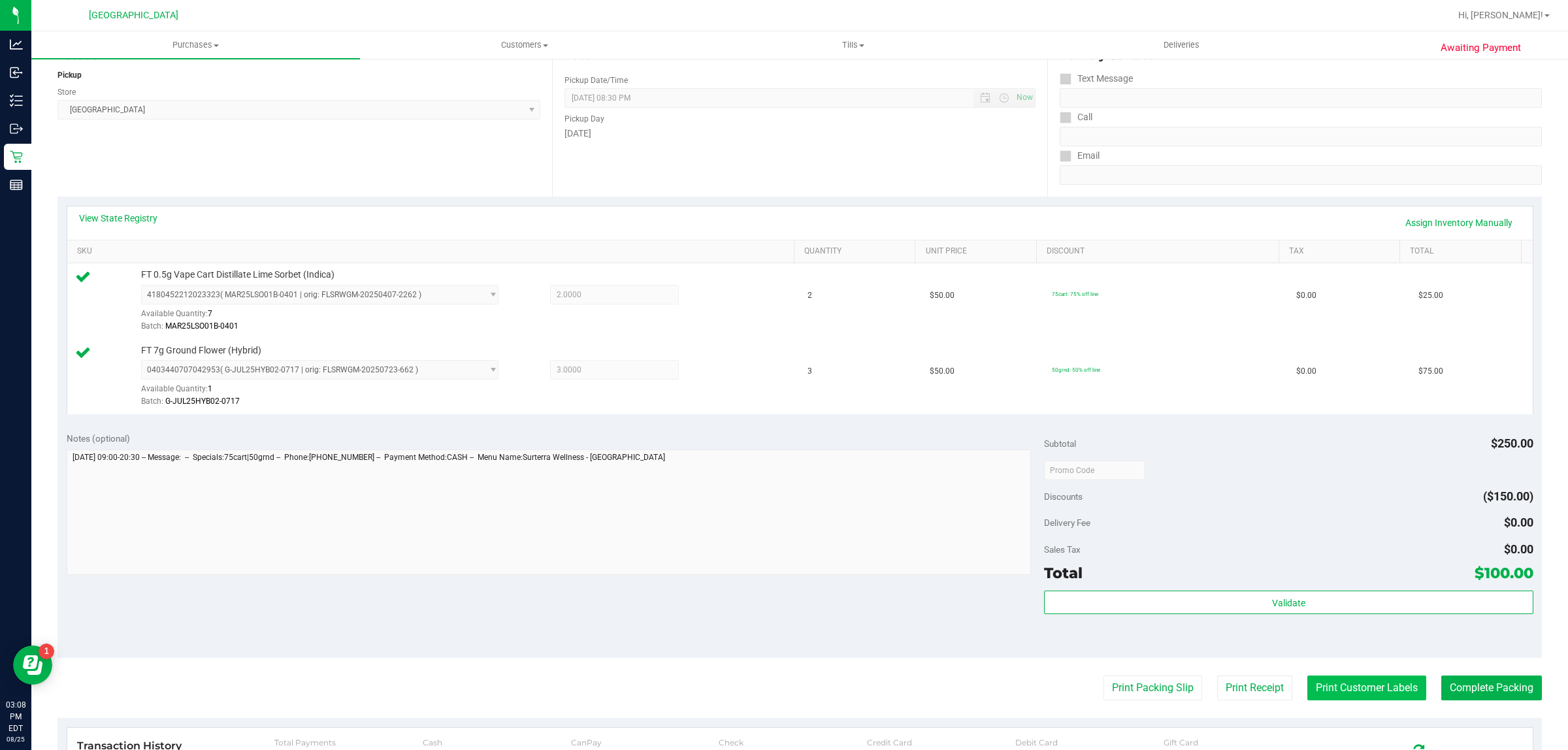
click at [1389, 683] on button "Print Customer Labels" at bounding box center [1367, 688] width 119 height 25
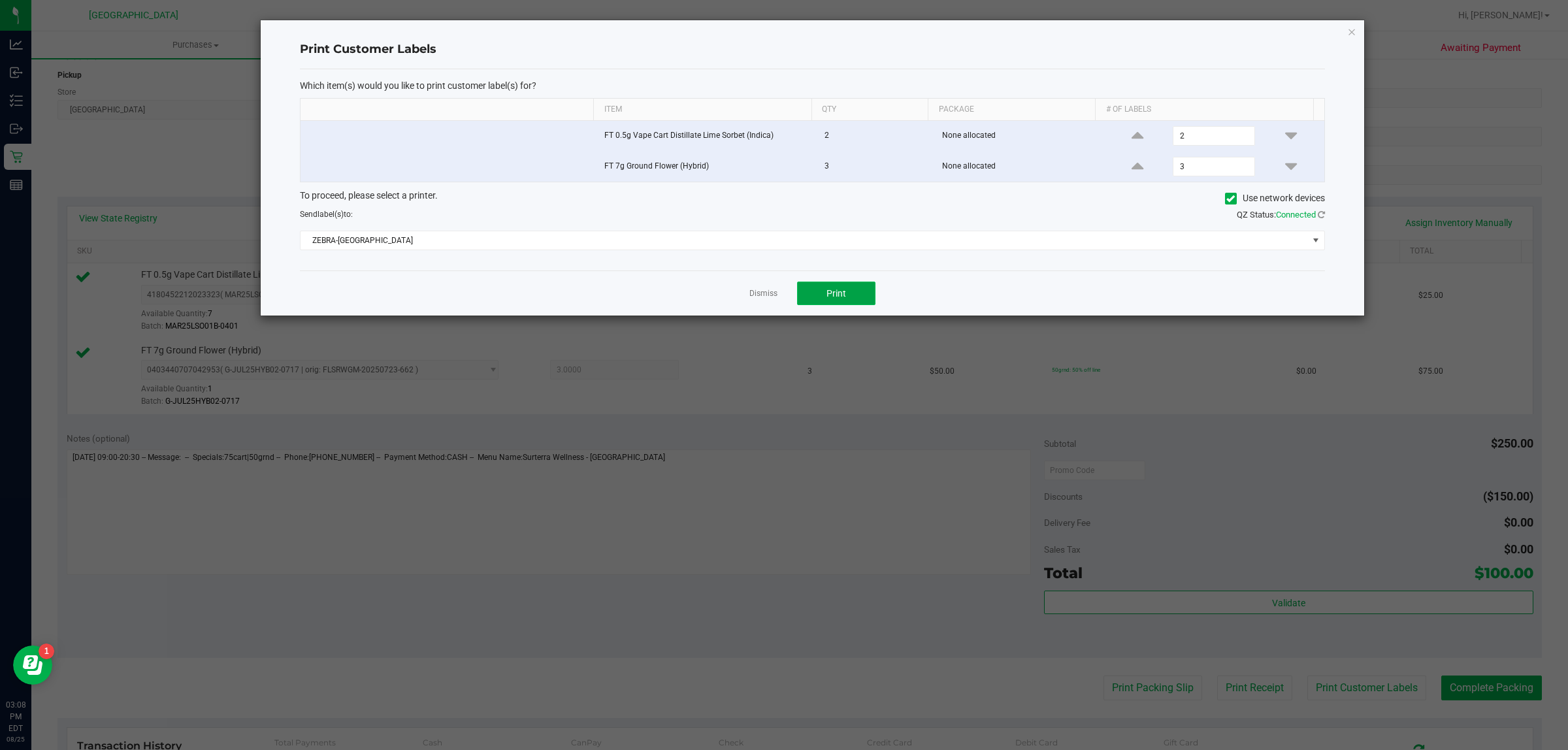
click at [847, 302] on button "Print" at bounding box center [837, 293] width 79 height 24
click at [1351, 34] on icon "button" at bounding box center [1351, 31] width 9 height 16
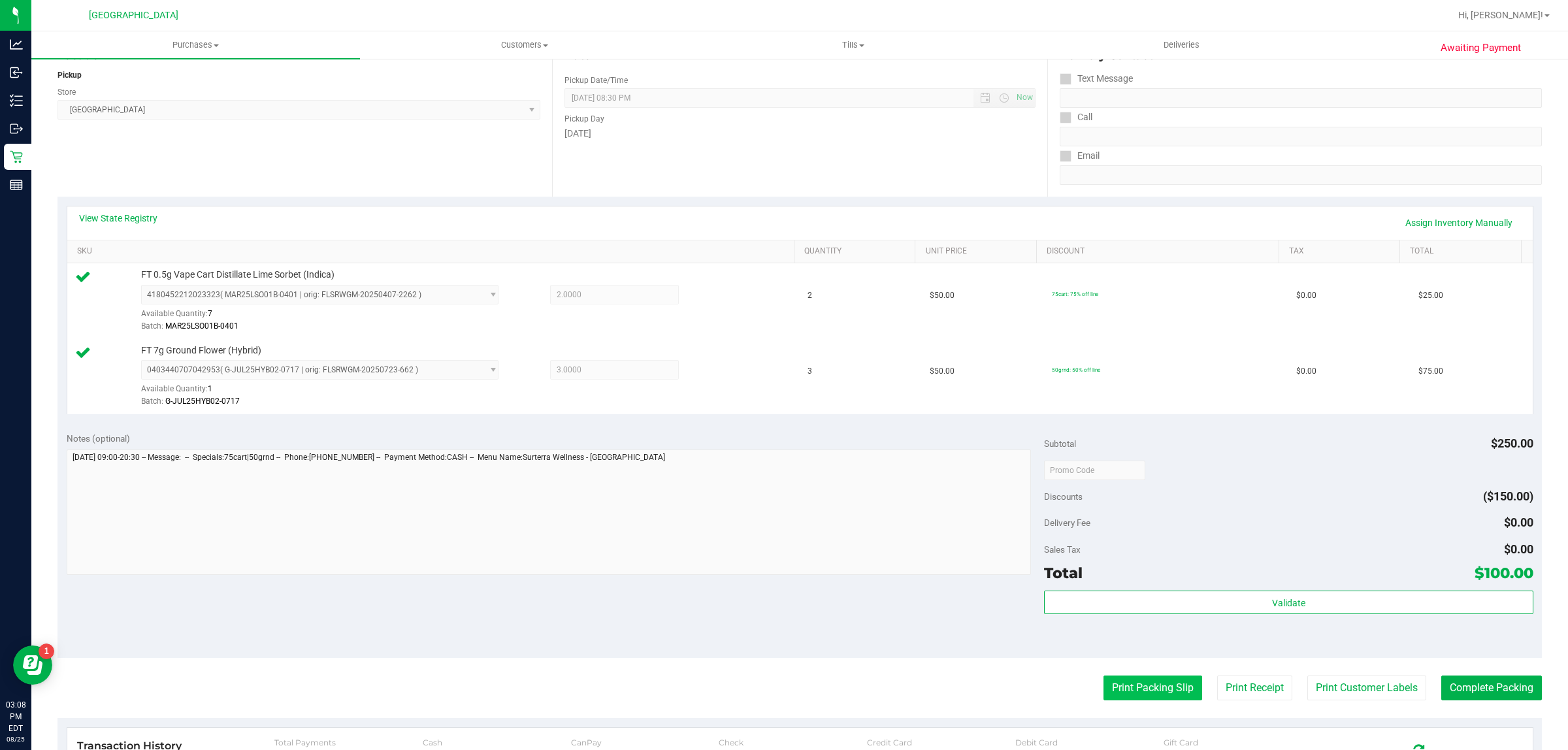
click at [1145, 684] on button "Print Packing Slip" at bounding box center [1153, 688] width 99 height 25
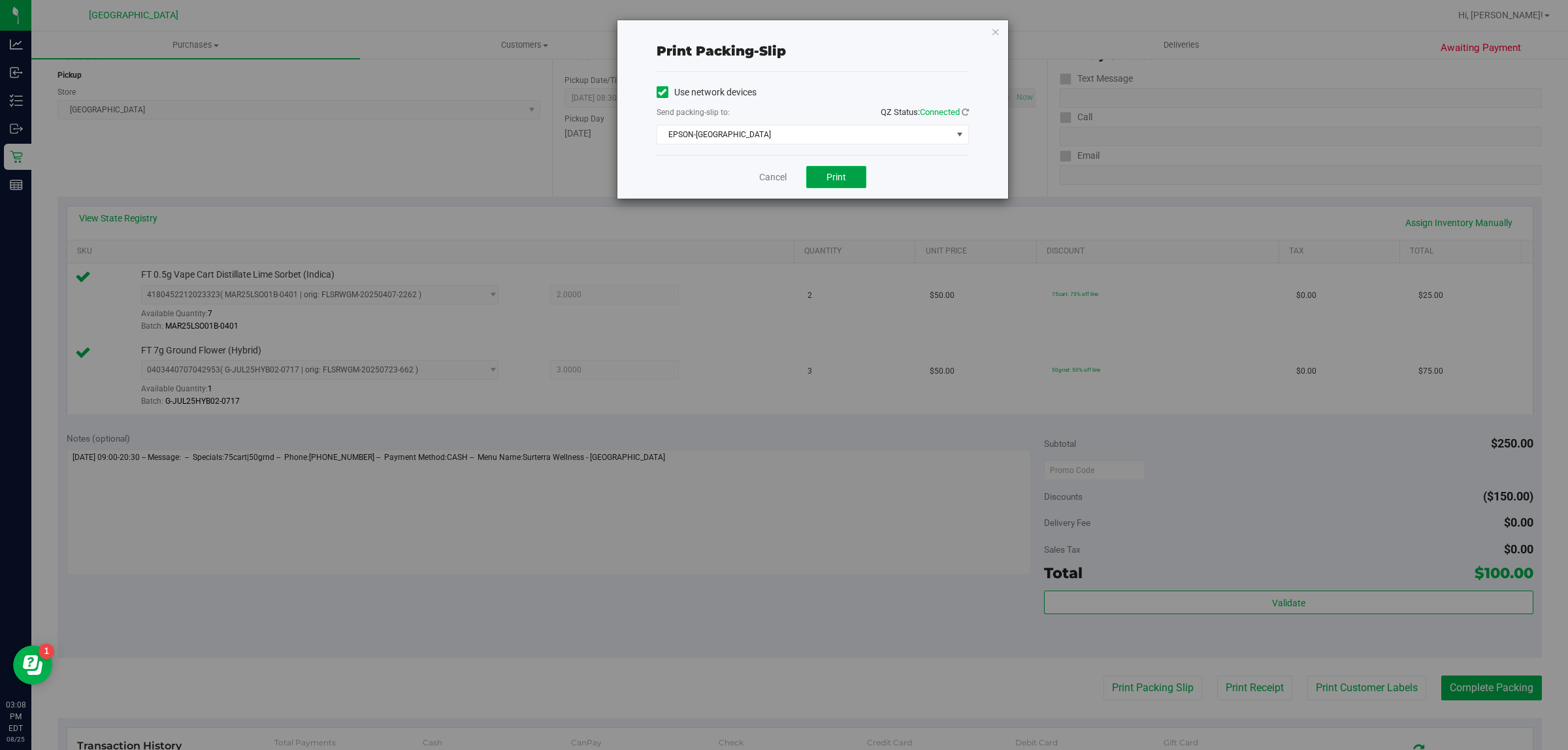
click at [845, 184] on button "Print" at bounding box center [837, 177] width 60 height 22
click at [994, 31] on icon "button" at bounding box center [995, 31] width 9 height 16
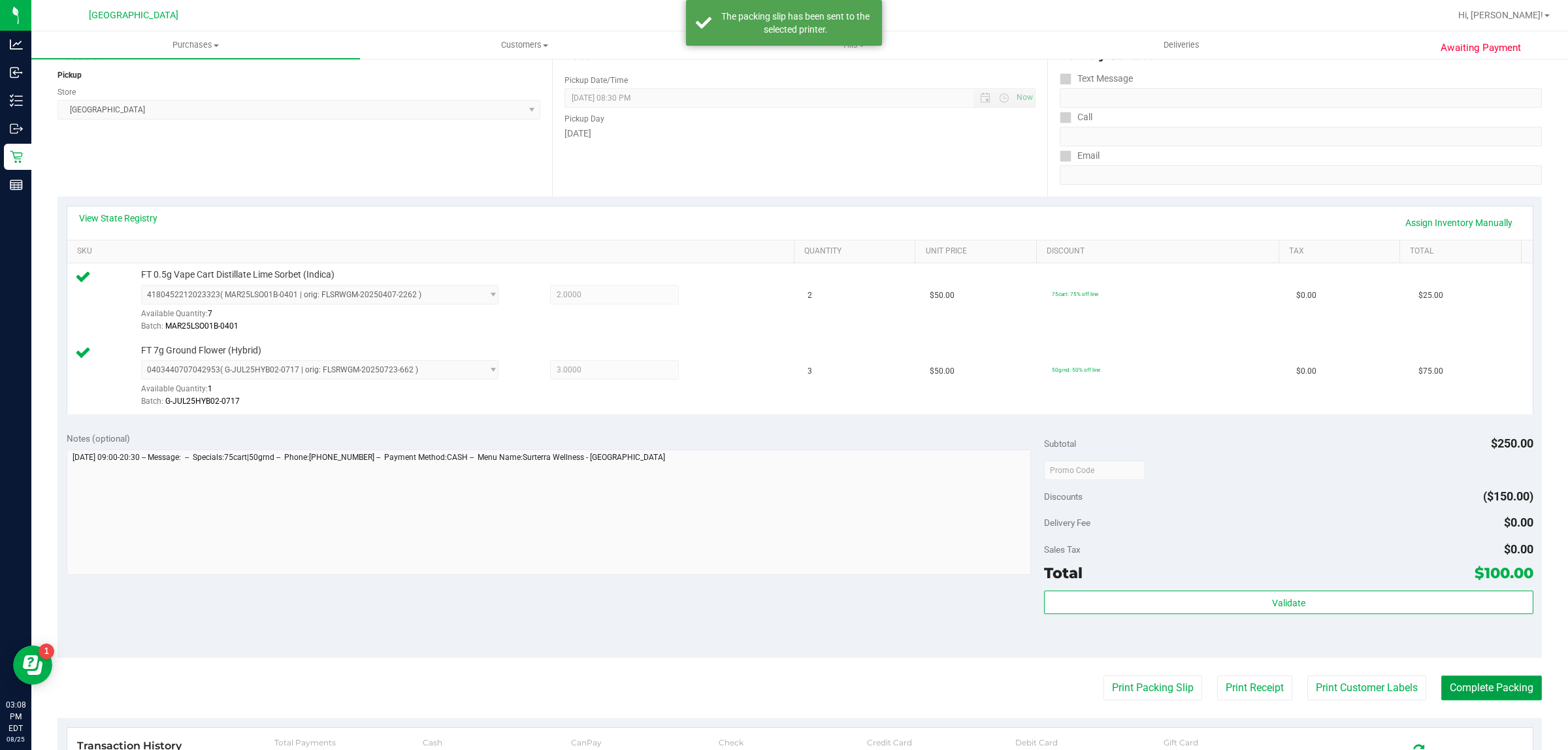
click at [1475, 687] on button "Complete Packing" at bounding box center [1491, 688] width 101 height 25
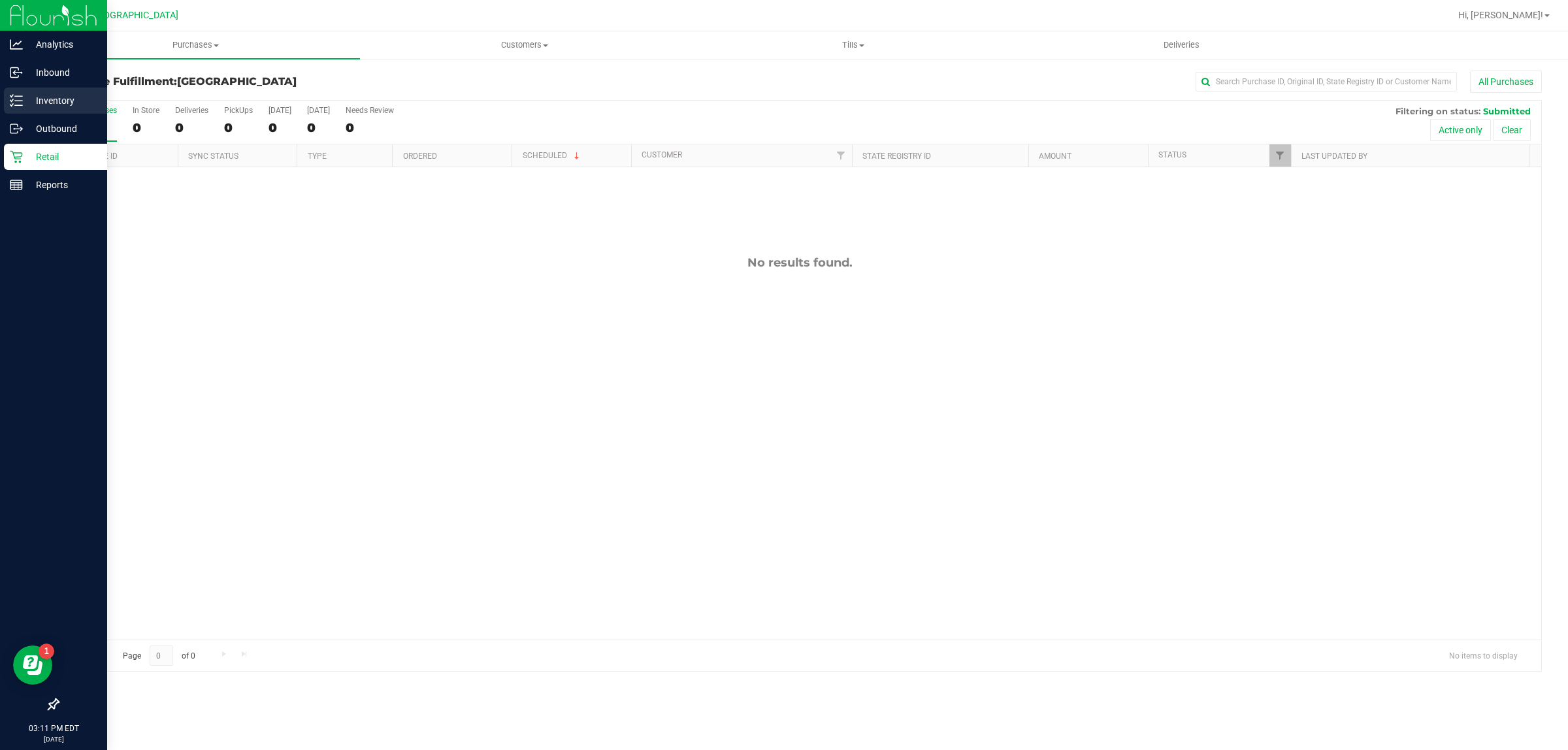
click at [69, 100] on p "Inventory" at bounding box center [62, 101] width 79 height 16
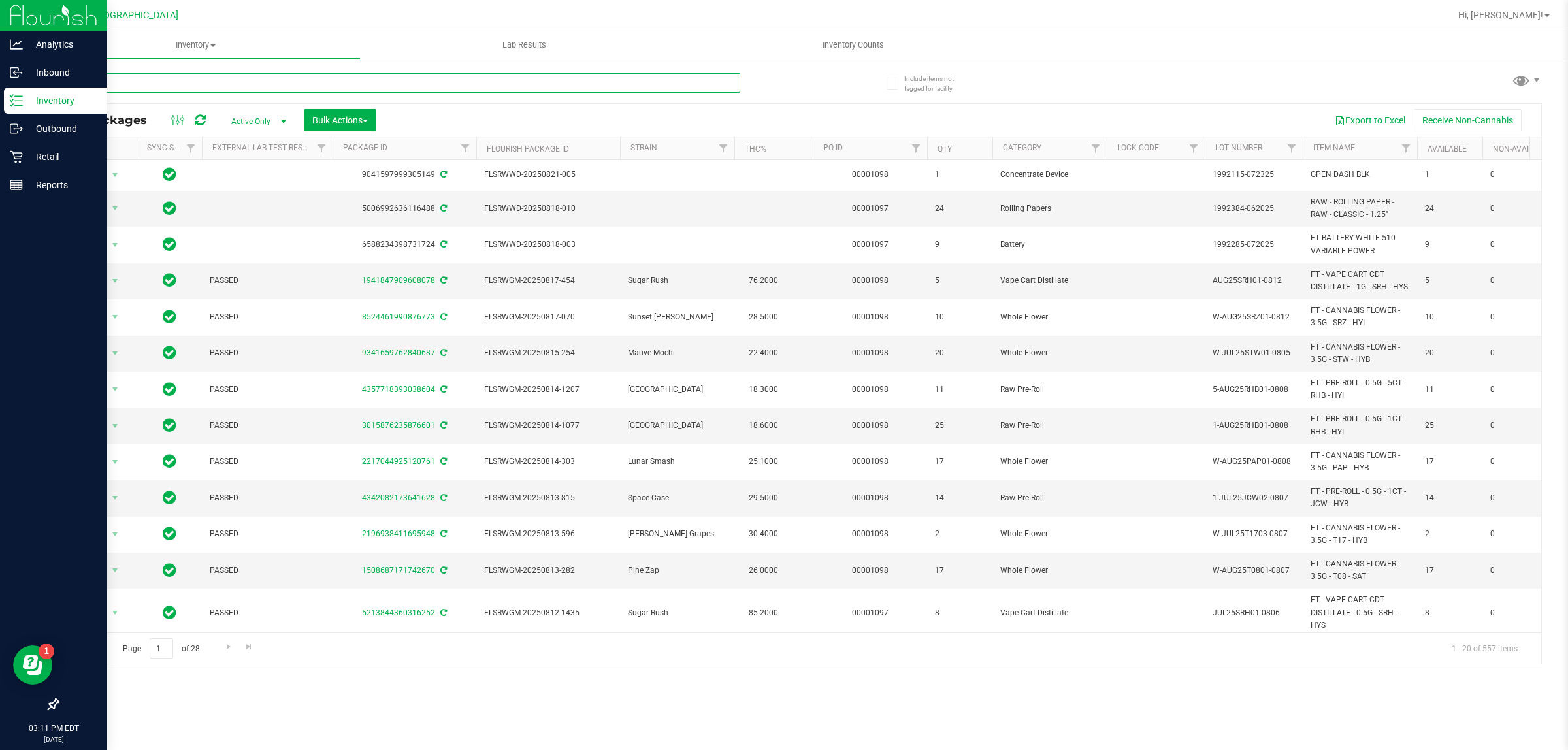
click at [172, 79] on input "text" at bounding box center [398, 82] width 683 height 19
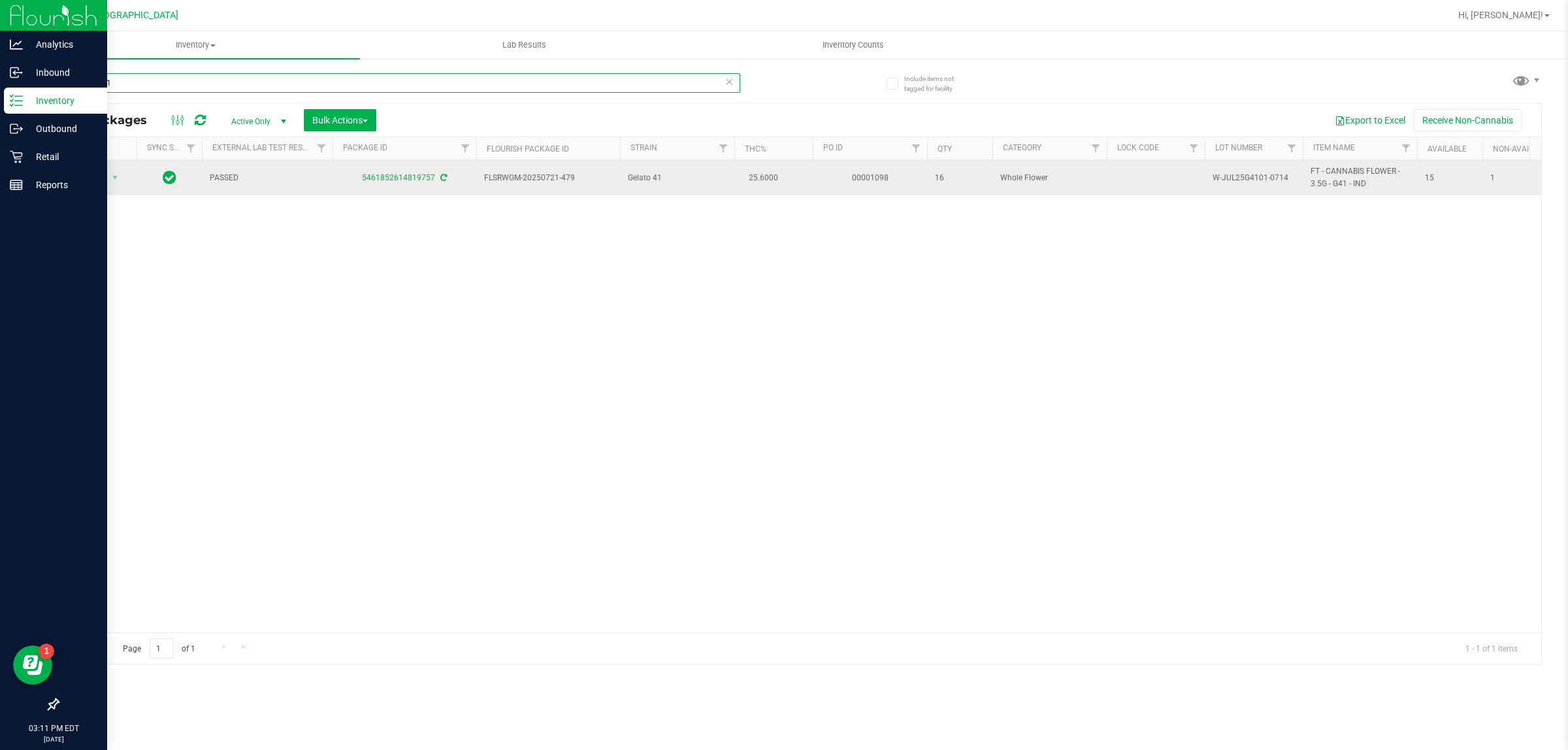
type input "gelato 41"
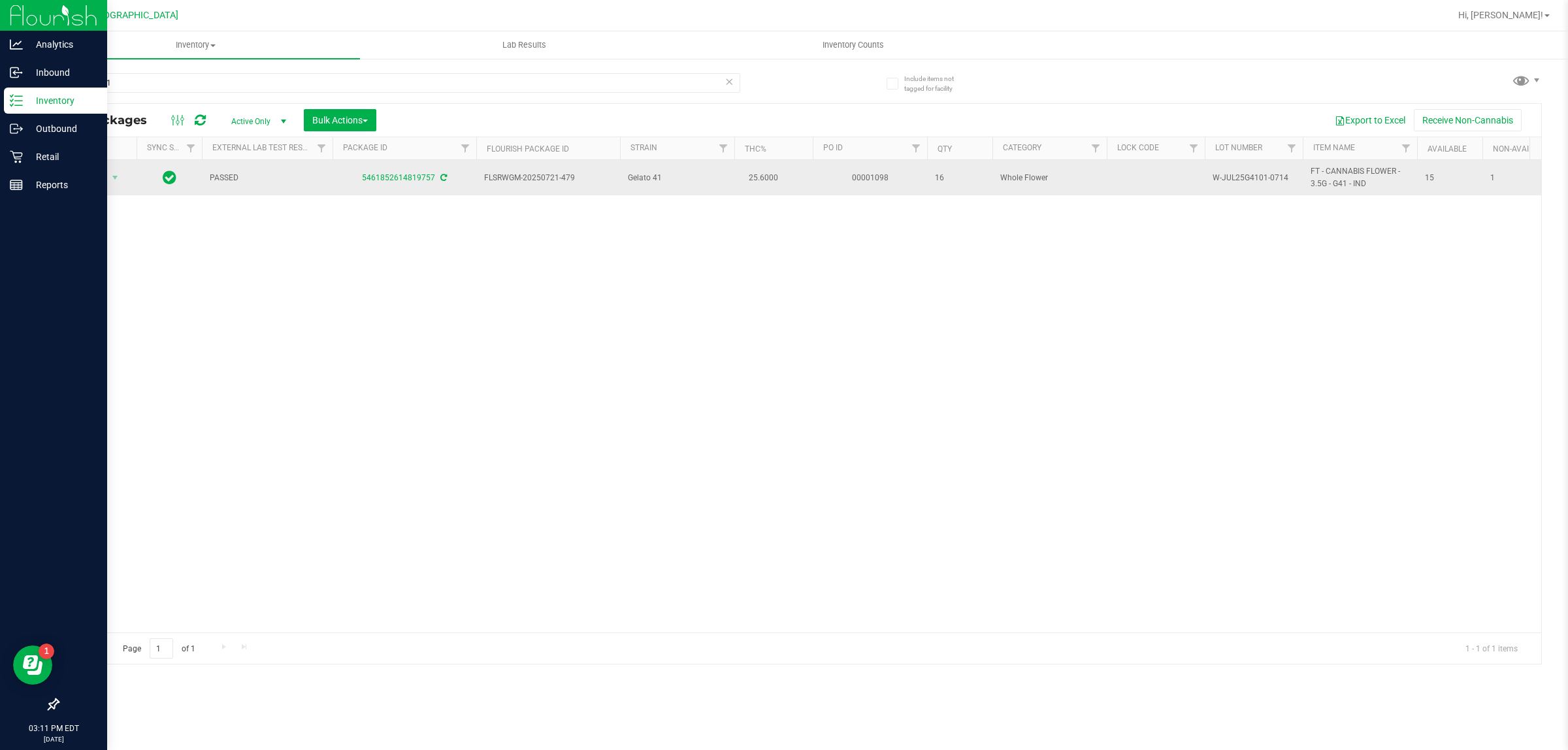
click at [417, 173] on div "5461852614819757" at bounding box center [404, 177] width 148 height 12
click at [415, 178] on link "5461852614819757" at bounding box center [398, 177] width 73 height 9
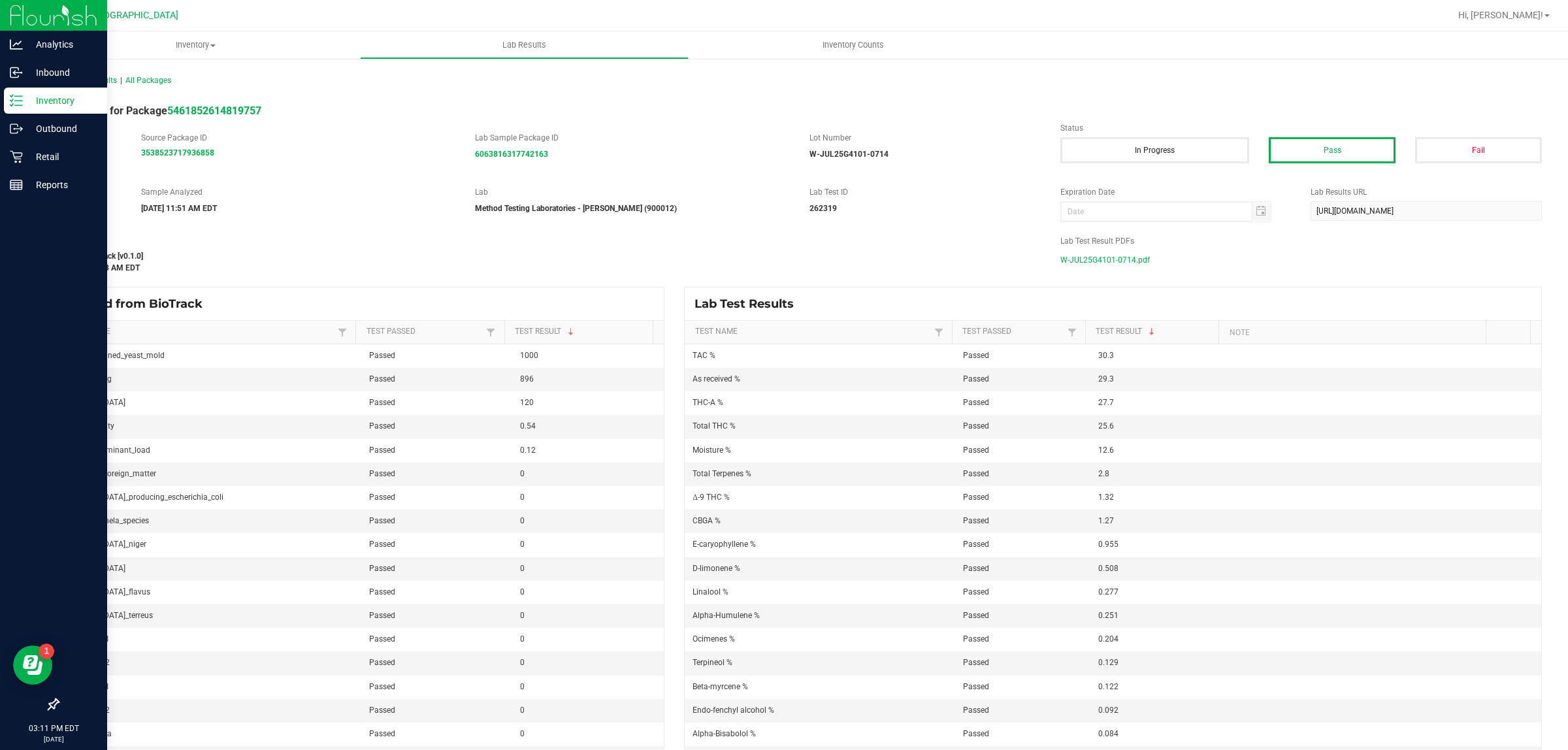
click at [1122, 260] on span "W-JUL25G4101-0714.pdf" at bounding box center [1105, 260] width 89 height 19
